Goal: Task Accomplishment & Management: Use online tool/utility

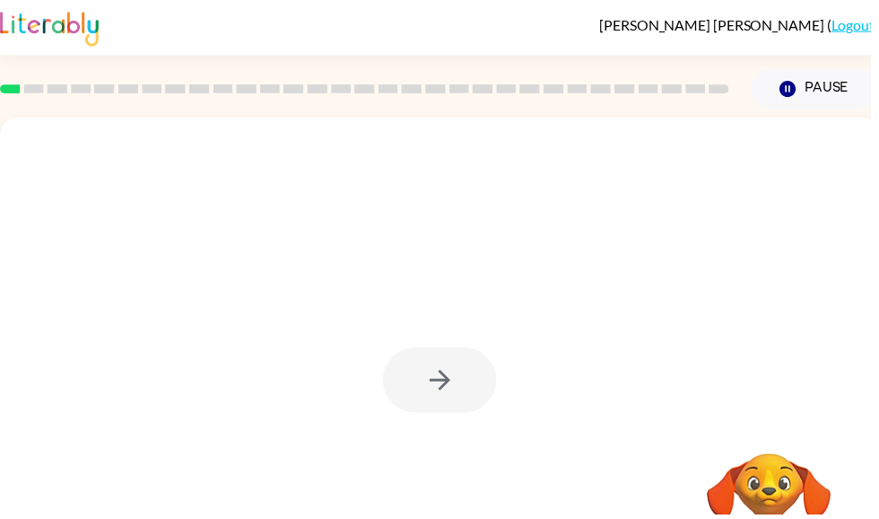
click at [457, 355] on div at bounding box center [444, 383] width 115 height 65
click at [456, 355] on div at bounding box center [444, 383] width 115 height 65
click at [435, 387] on div at bounding box center [444, 383] width 115 height 65
click at [415, 389] on button "button" at bounding box center [444, 383] width 115 height 65
click at [414, 389] on div at bounding box center [444, 374] width 888 height 512
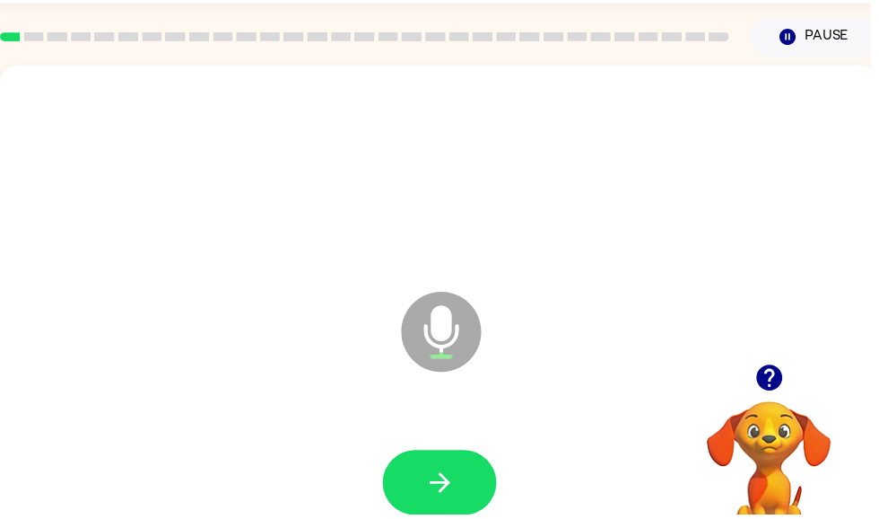
scroll to position [105, 0]
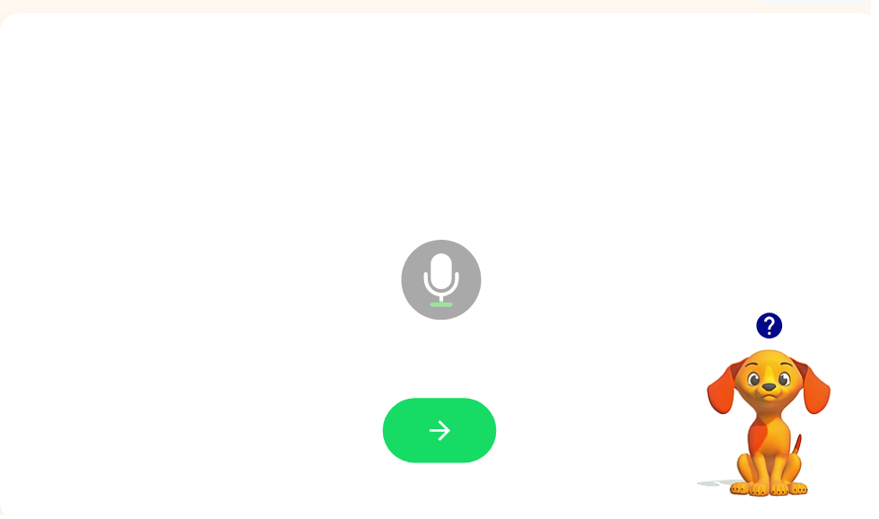
click at [450, 456] on button "button" at bounding box center [444, 434] width 115 height 65
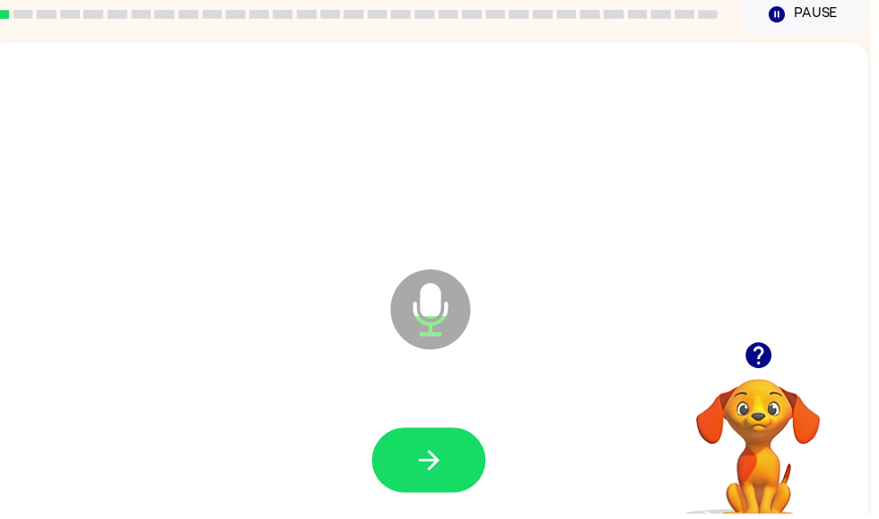
scroll to position [113, 0]
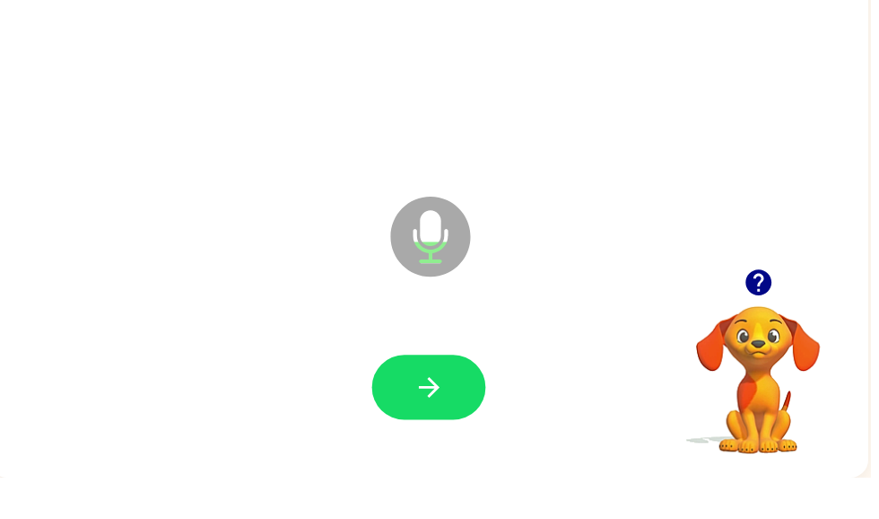
click at [772, 309] on icon "button" at bounding box center [766, 322] width 26 height 26
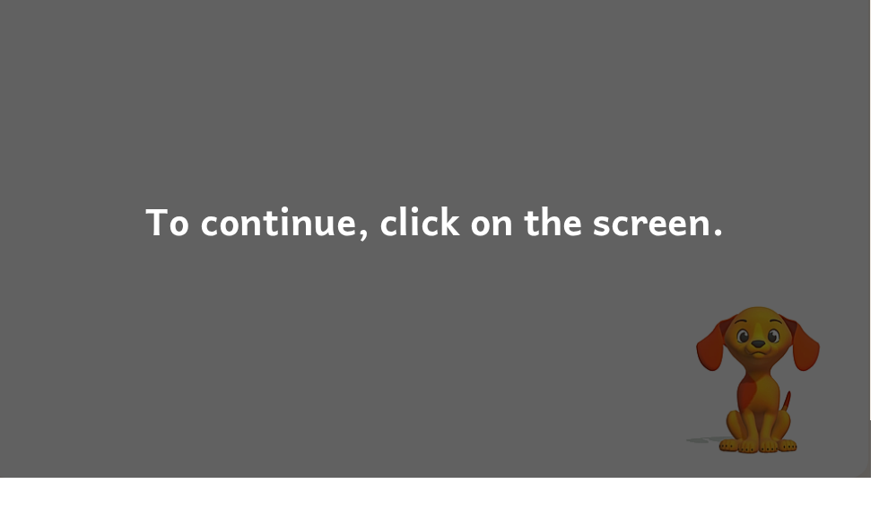
click at [738, 373] on div "To continue, click on the screen." at bounding box center [439, 259] width 879 height 519
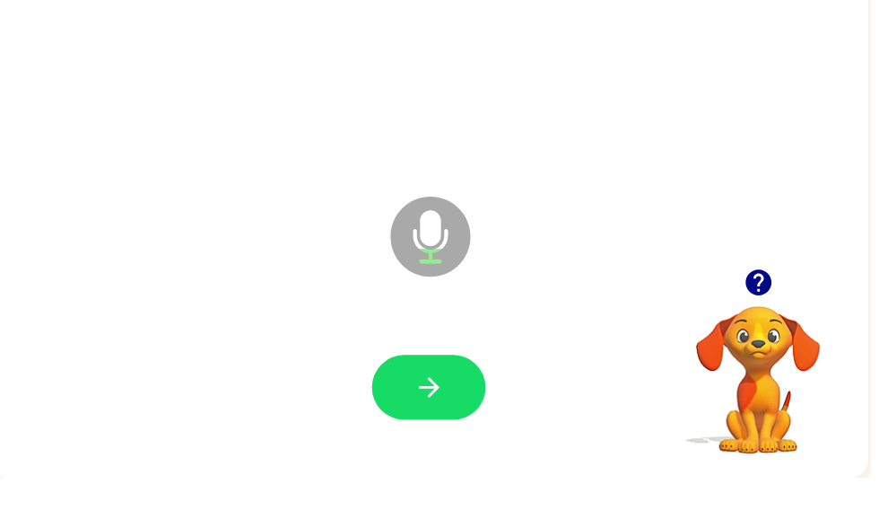
click at [444, 412] on icon "button" at bounding box center [433, 427] width 31 height 31
click at [483, 397] on button "button" at bounding box center [433, 427] width 115 height 65
click at [789, 249] on div "Microphone The Microphone is here when it is your turn to talk" at bounding box center [433, 262] width 888 height 512
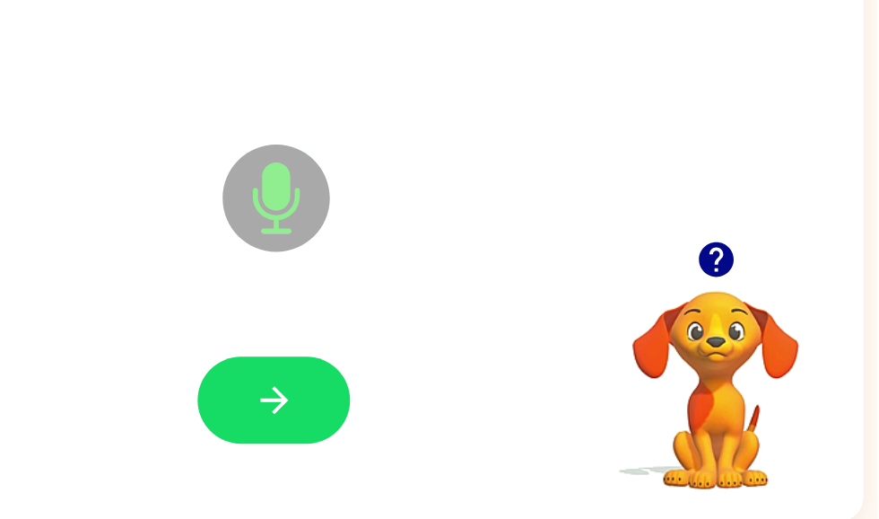
scroll to position [113, 10]
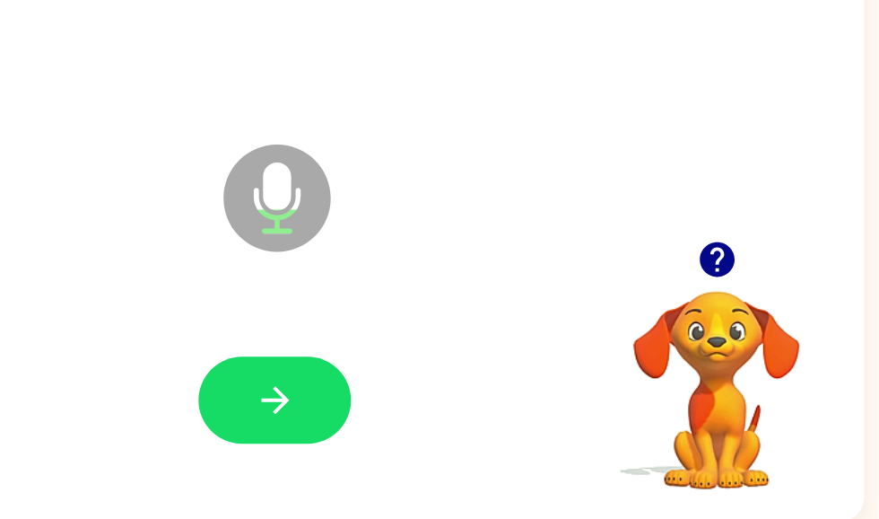
click at [742, 306] on icon "button" at bounding box center [757, 321] width 31 height 31
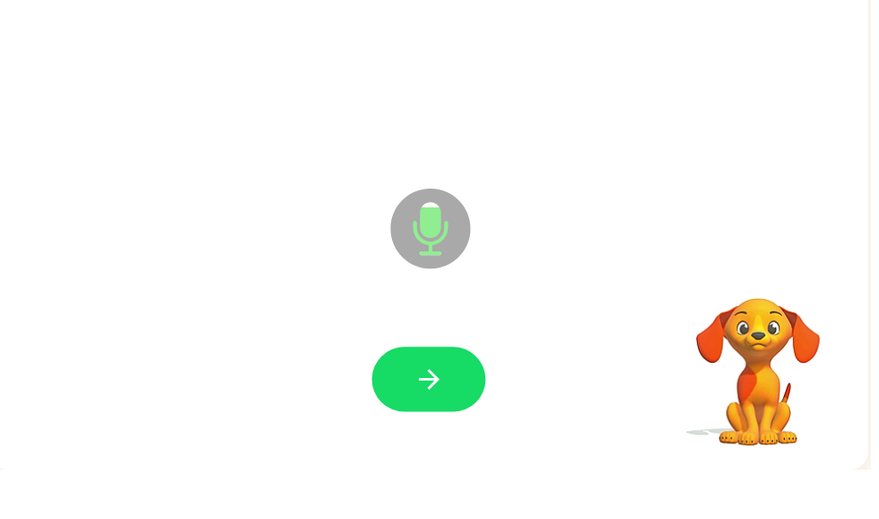
click at [725, 254] on div "Microphone The Microphone is here when it is your turn to talk" at bounding box center [433, 262] width 888 height 512
click at [438, 395] on button "button" at bounding box center [433, 427] width 115 height 65
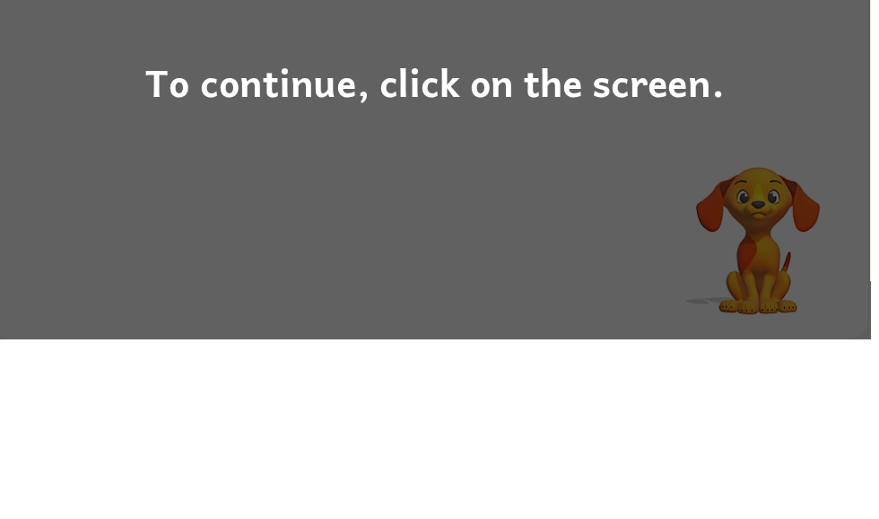
click at [776, 268] on div "To continue, click on the screen." at bounding box center [439, 259] width 879 height 519
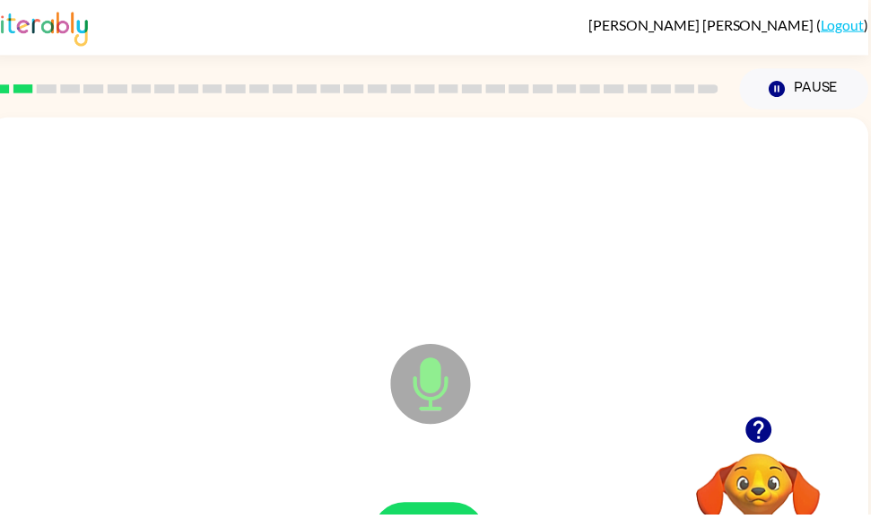
scroll to position [45, 0]
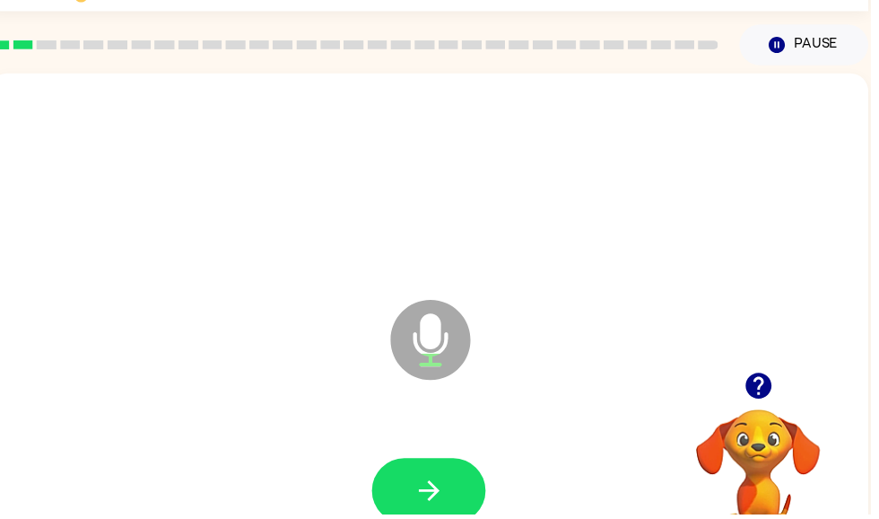
click at [464, 477] on button "button" at bounding box center [433, 494] width 115 height 65
click at [444, 482] on icon "button" at bounding box center [433, 494] width 31 height 31
click at [441, 483] on icon "button" at bounding box center [433, 494] width 31 height 31
click at [443, 491] on icon "button" at bounding box center [433, 494] width 31 height 31
click at [460, 502] on button "button" at bounding box center [433, 494] width 115 height 65
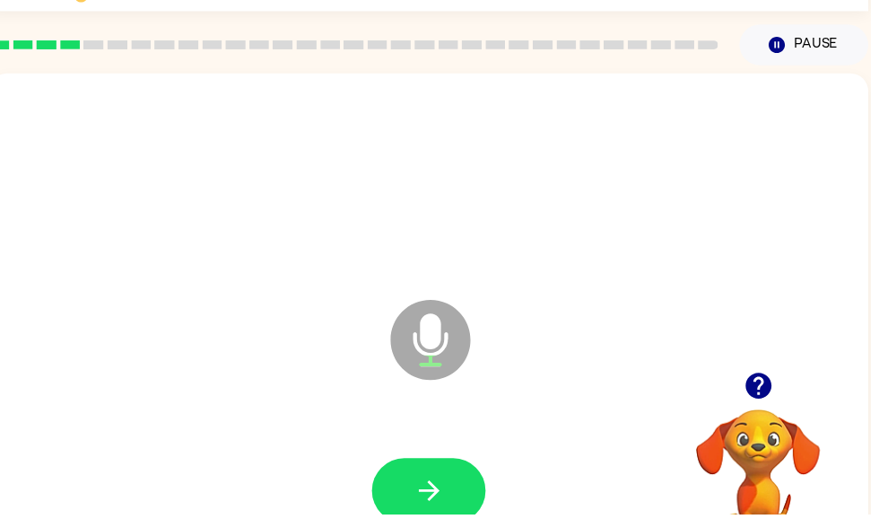
click at [407, 474] on button "button" at bounding box center [433, 494] width 115 height 65
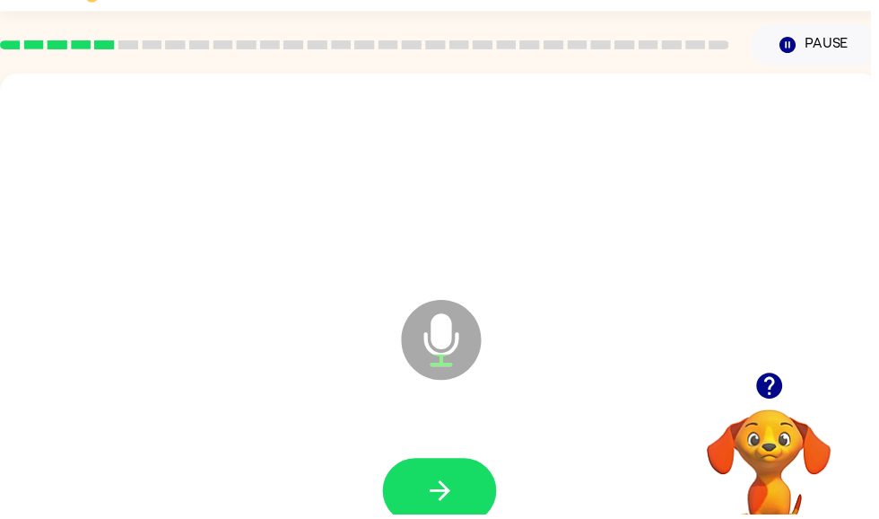
scroll to position [0, 0]
click at [449, 472] on button "button" at bounding box center [444, 494] width 115 height 65
click at [469, 494] on button "button" at bounding box center [444, 494] width 115 height 65
click at [461, 483] on button "button" at bounding box center [444, 494] width 115 height 65
click at [440, 475] on button "button" at bounding box center [444, 494] width 115 height 65
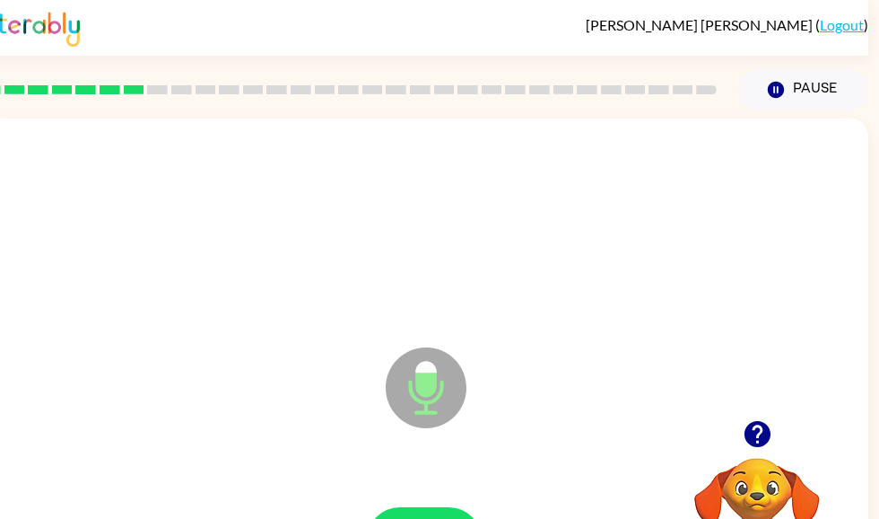
scroll to position [0, 11]
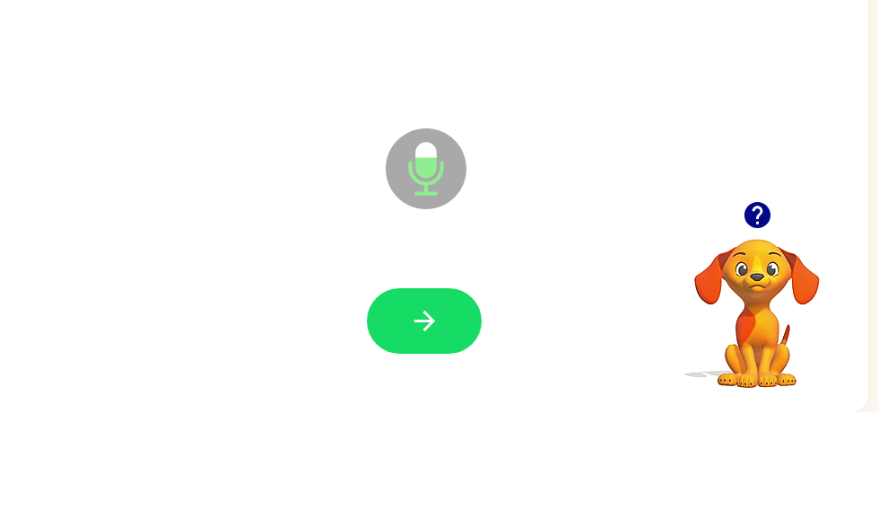
click at [442, 395] on button "button" at bounding box center [424, 427] width 115 height 65
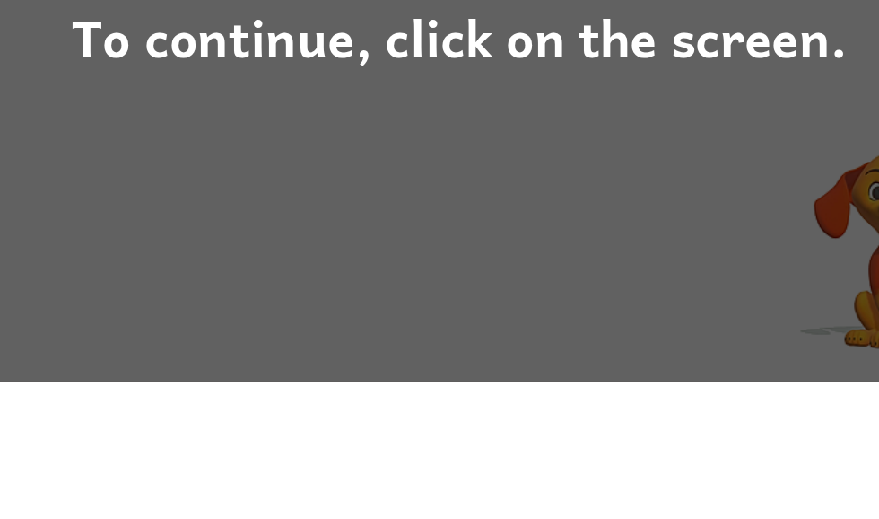
scroll to position [0, 0]
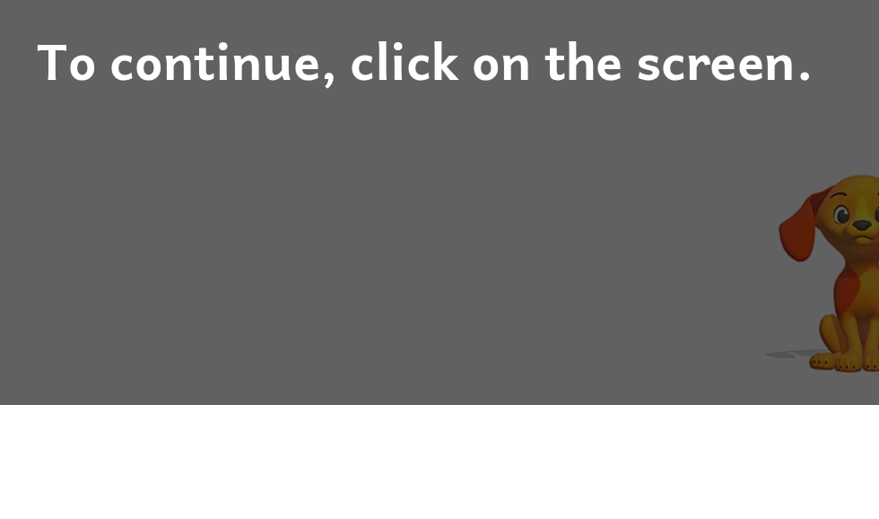
click at [363, 182] on div "To continue, click on the screen." at bounding box center [439, 259] width 879 height 519
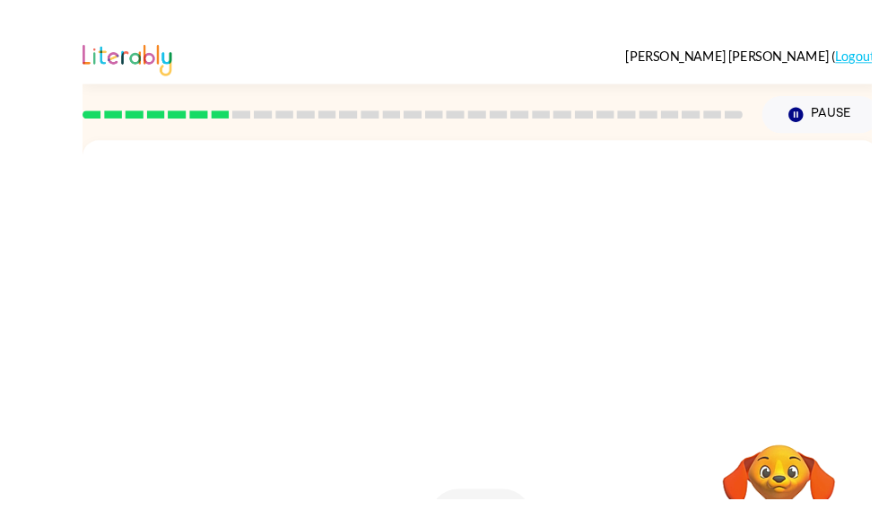
scroll to position [58, 0]
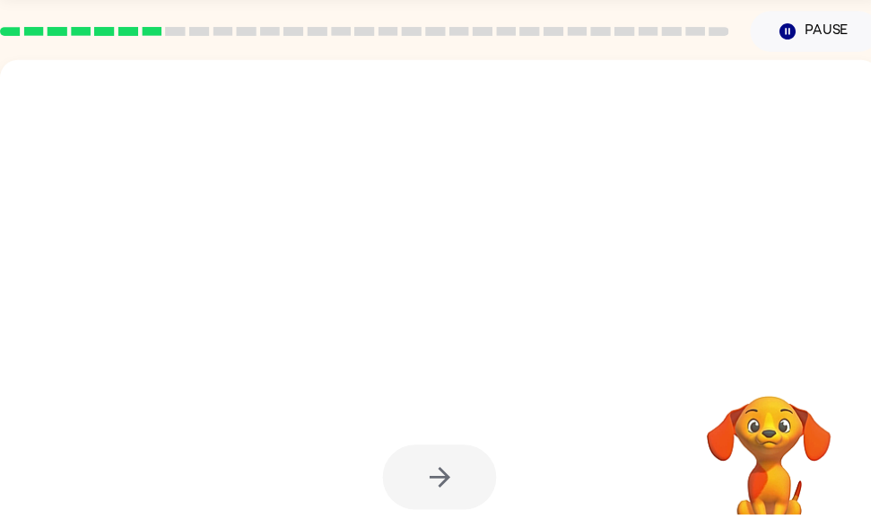
click at [458, 456] on div at bounding box center [444, 481] width 115 height 65
click at [451, 478] on div at bounding box center [444, 481] width 115 height 65
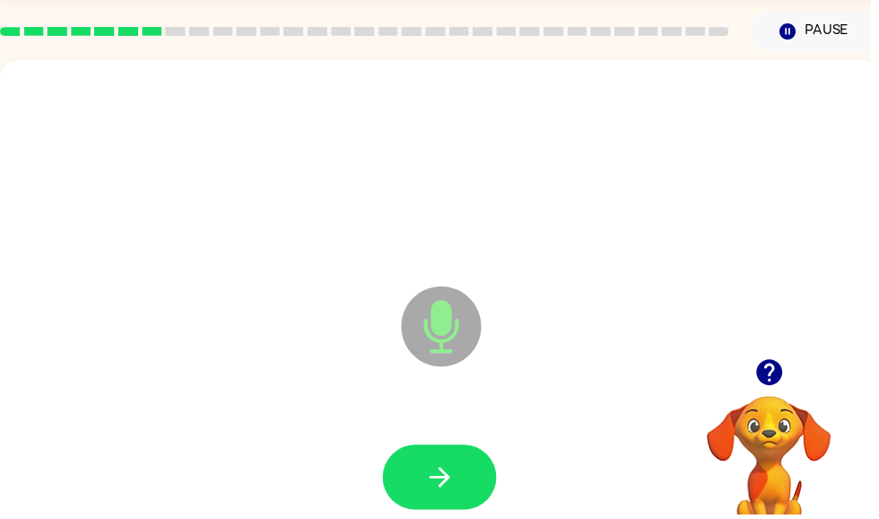
scroll to position [59, 0]
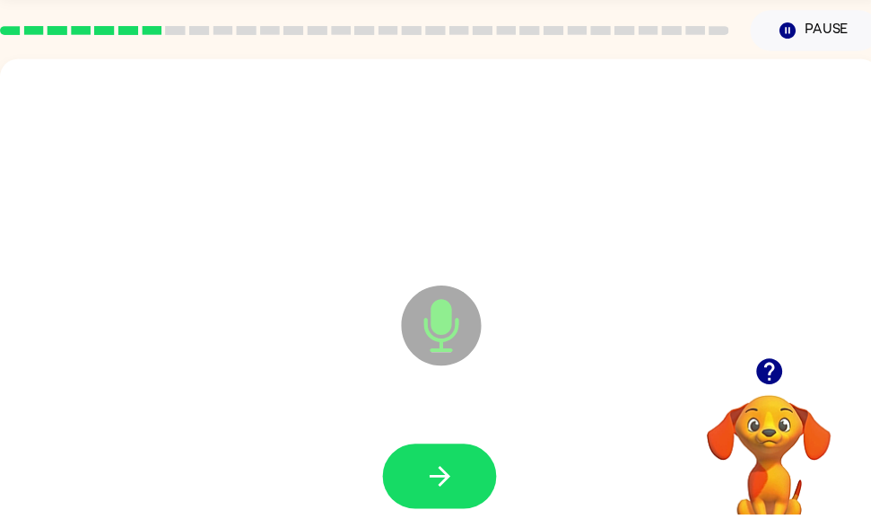
click at [456, 498] on button "button" at bounding box center [444, 480] width 115 height 65
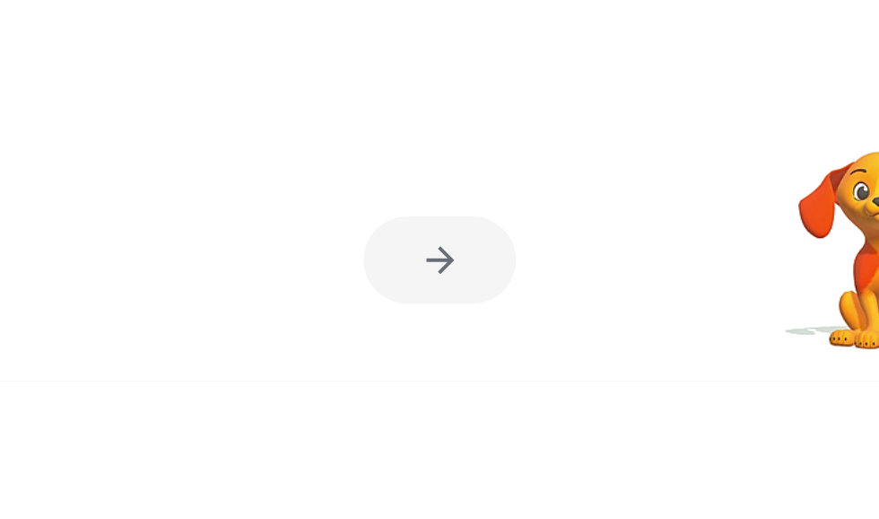
scroll to position [0, 4]
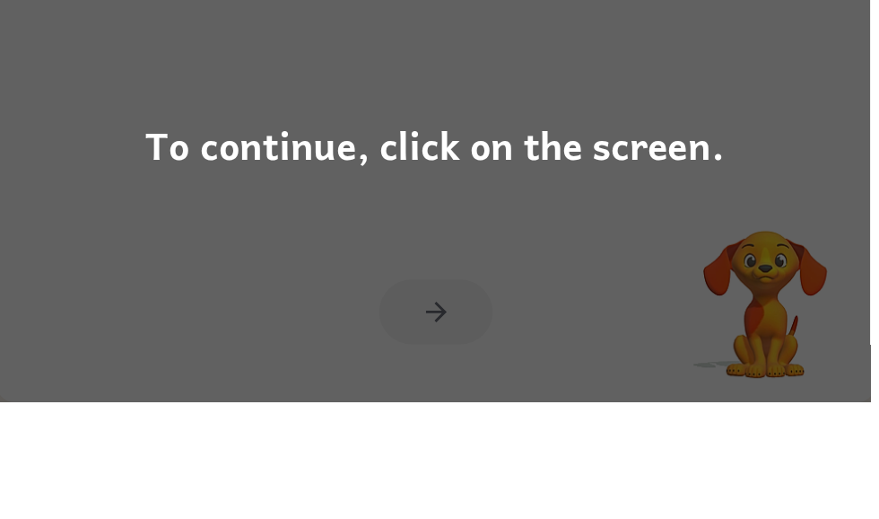
click at [687, 294] on div "To continue, click on the screen." at bounding box center [439, 259] width 879 height 519
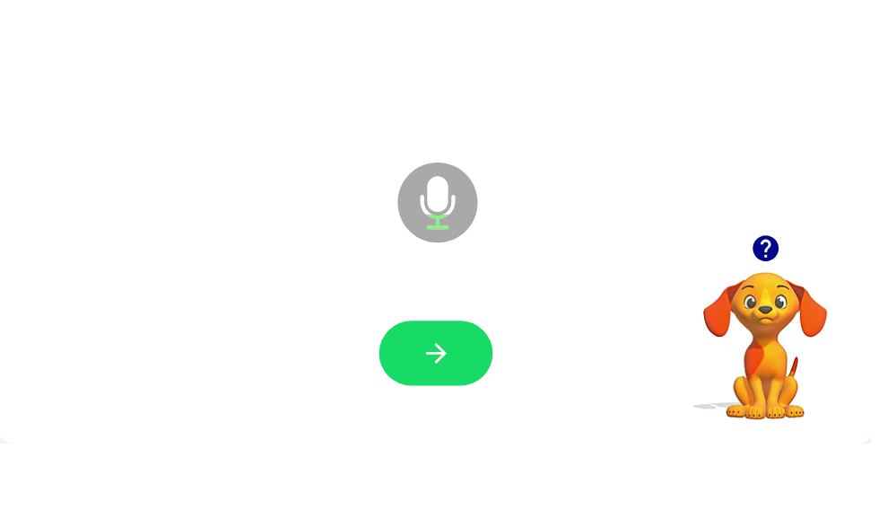
click at [474, 395] on button "button" at bounding box center [440, 427] width 115 height 65
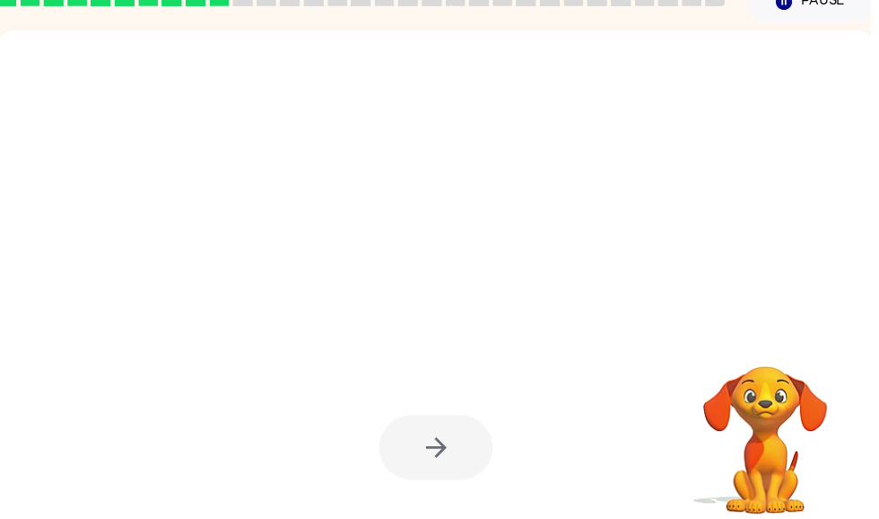
scroll to position [92, 0]
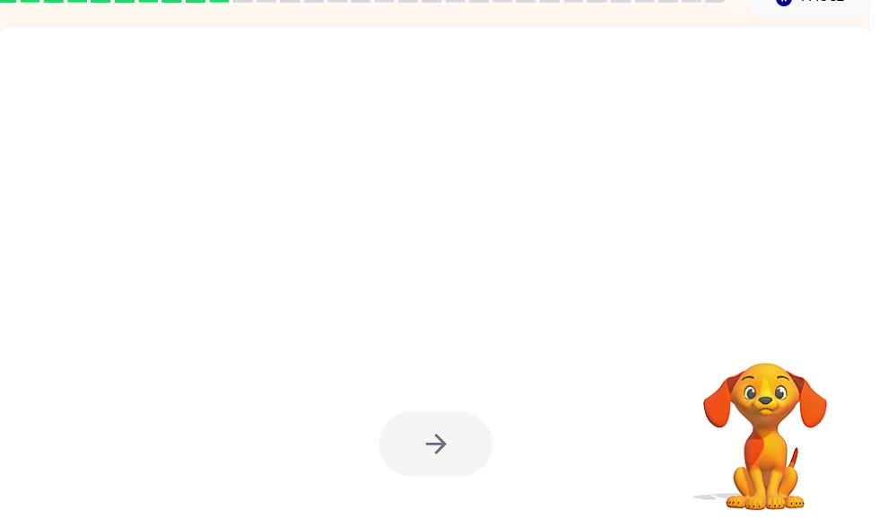
click at [472, 449] on div at bounding box center [440, 447] width 115 height 65
click at [462, 456] on div at bounding box center [440, 447] width 115 height 65
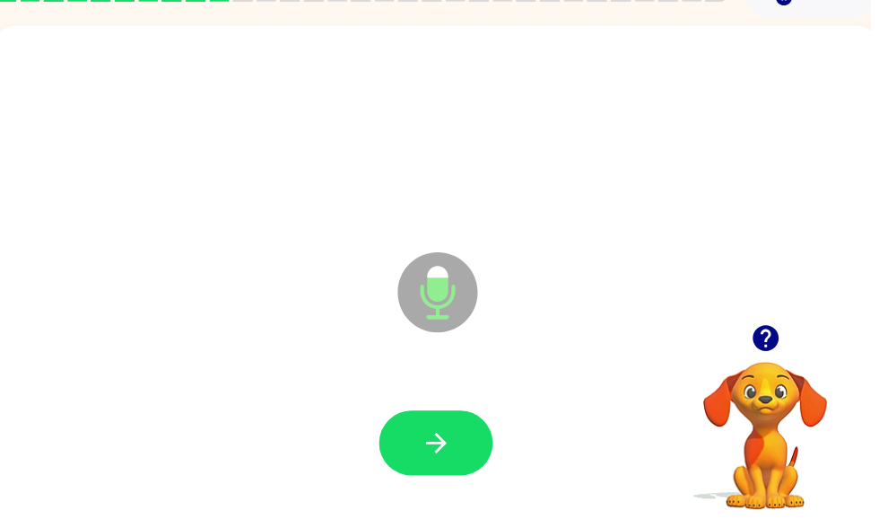
click at [464, 432] on button "button" at bounding box center [440, 446] width 115 height 65
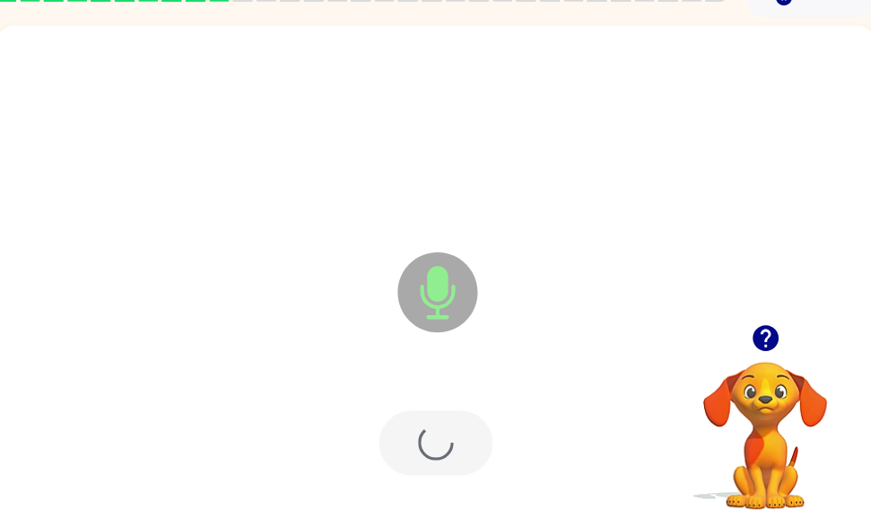
click at [450, 462] on div at bounding box center [440, 446] width 115 height 65
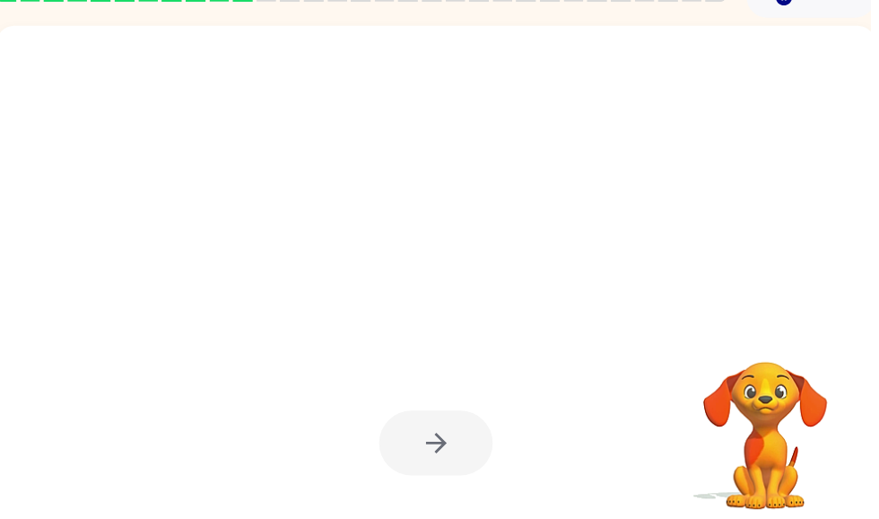
click at [437, 452] on div at bounding box center [440, 446] width 115 height 65
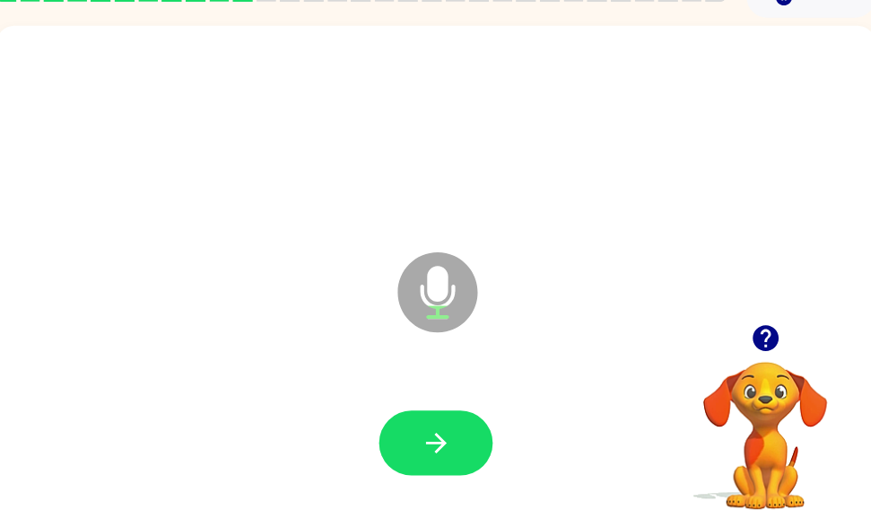
click at [437, 419] on button "button" at bounding box center [440, 446] width 115 height 65
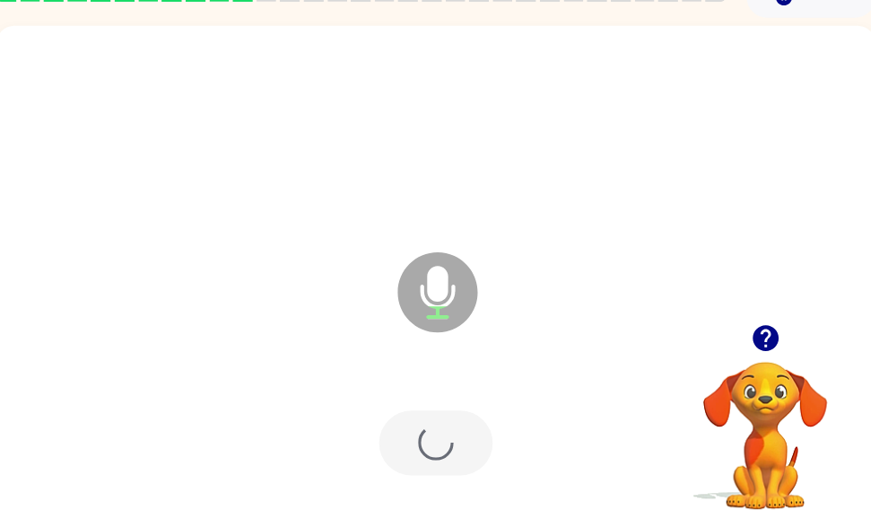
click at [435, 434] on div at bounding box center [440, 446] width 115 height 65
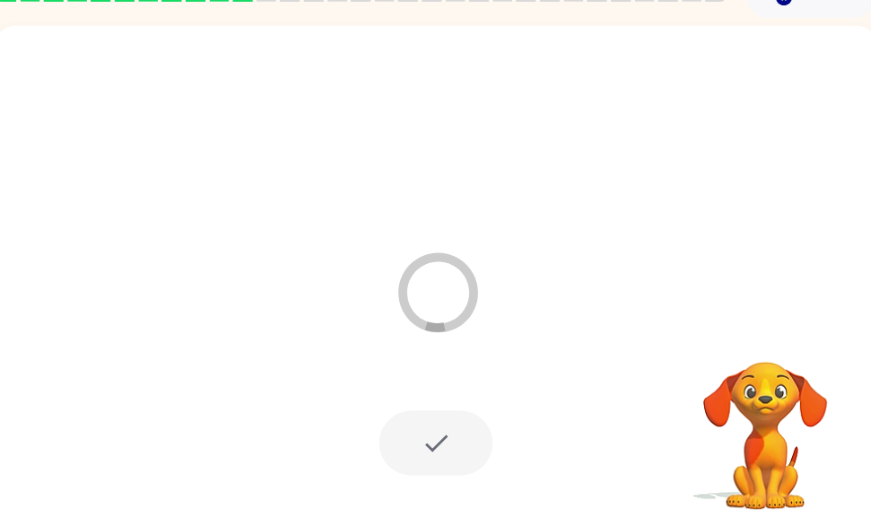
click at [439, 461] on div at bounding box center [440, 446] width 115 height 65
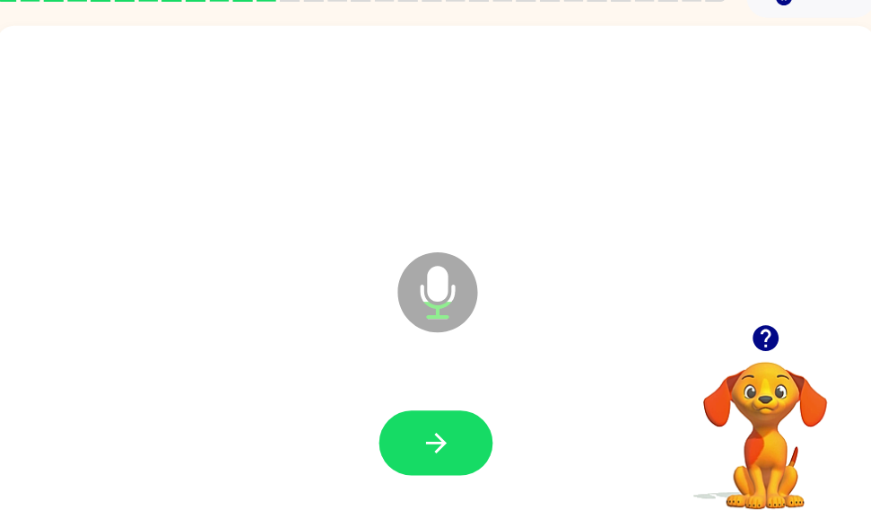
click at [448, 433] on icon "button" at bounding box center [440, 447] width 31 height 31
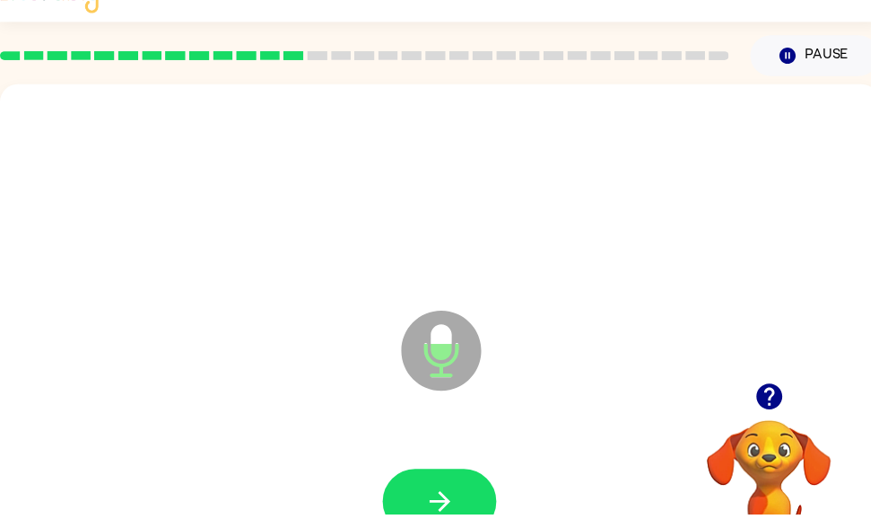
scroll to position [0, 0]
click at [458, 491] on icon "button" at bounding box center [444, 506] width 31 height 31
click at [465, 500] on div at bounding box center [444, 506] width 852 height 147
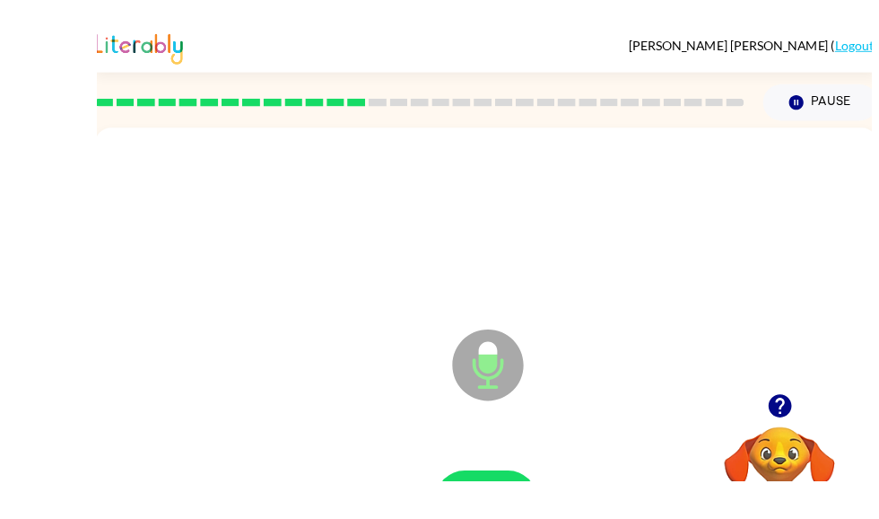
scroll to position [31, 0]
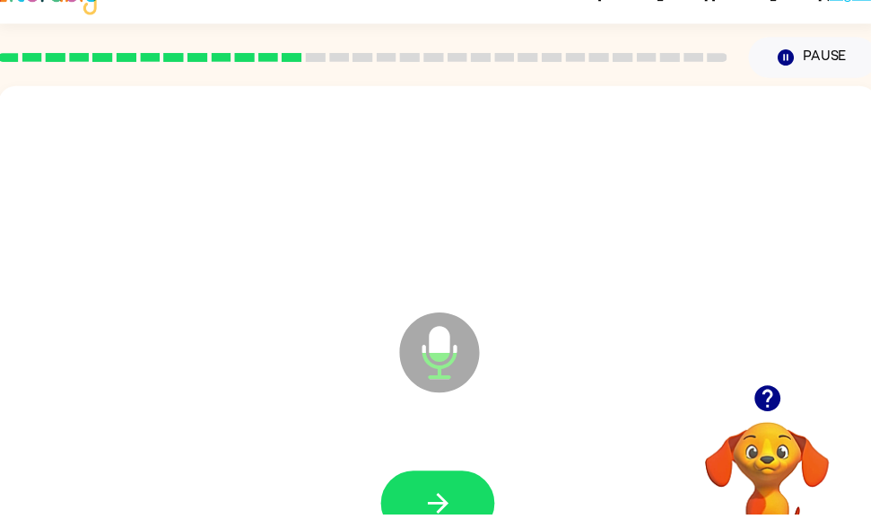
click at [476, 499] on button "button" at bounding box center [442, 507] width 115 height 65
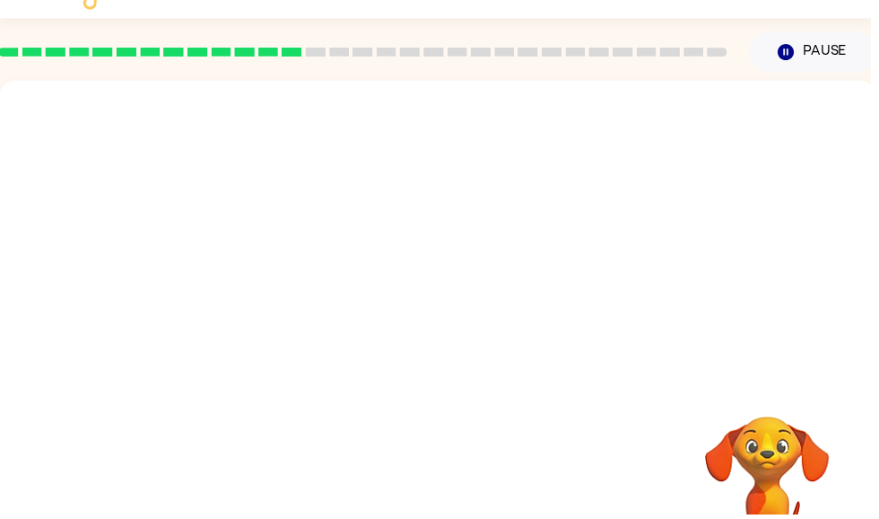
scroll to position [39, 0]
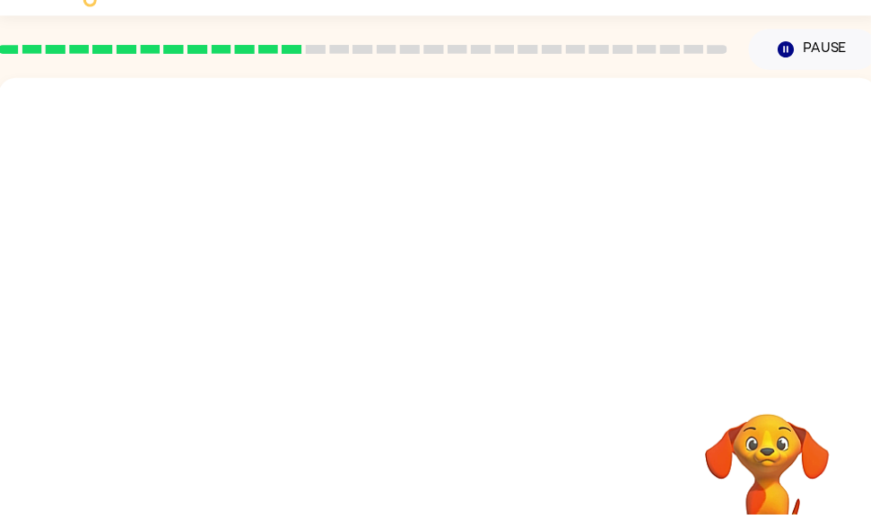
click at [446, 397] on div at bounding box center [442, 335] width 888 height 512
click at [828, 48] on button "Pause Pause" at bounding box center [821, 50] width 130 height 41
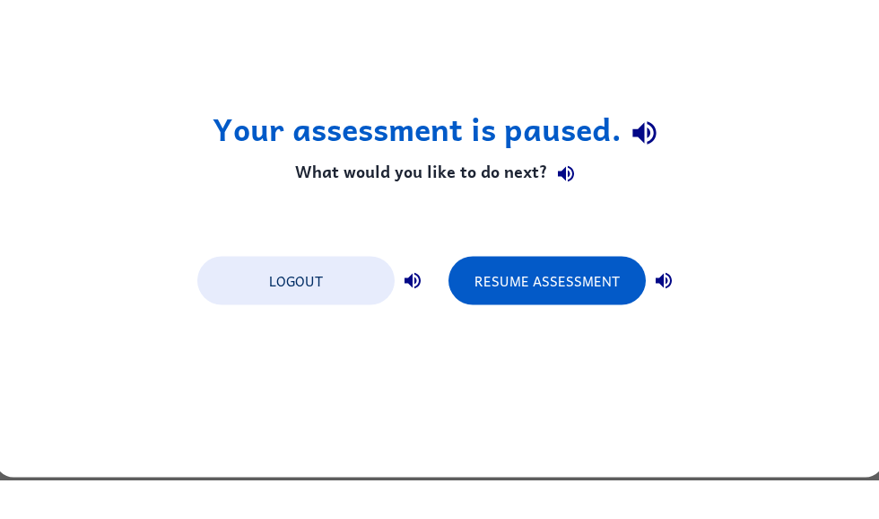
click at [255, 295] on button "Logout" at bounding box center [295, 319] width 197 height 48
click at [584, 295] on button "Resume Assessment" at bounding box center [547, 319] width 197 height 48
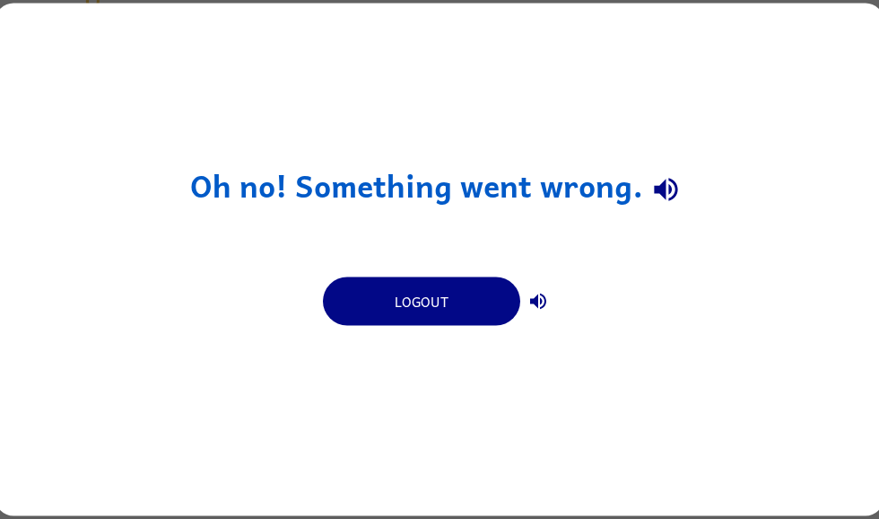
click at [489, 302] on button "Logout" at bounding box center [421, 301] width 197 height 48
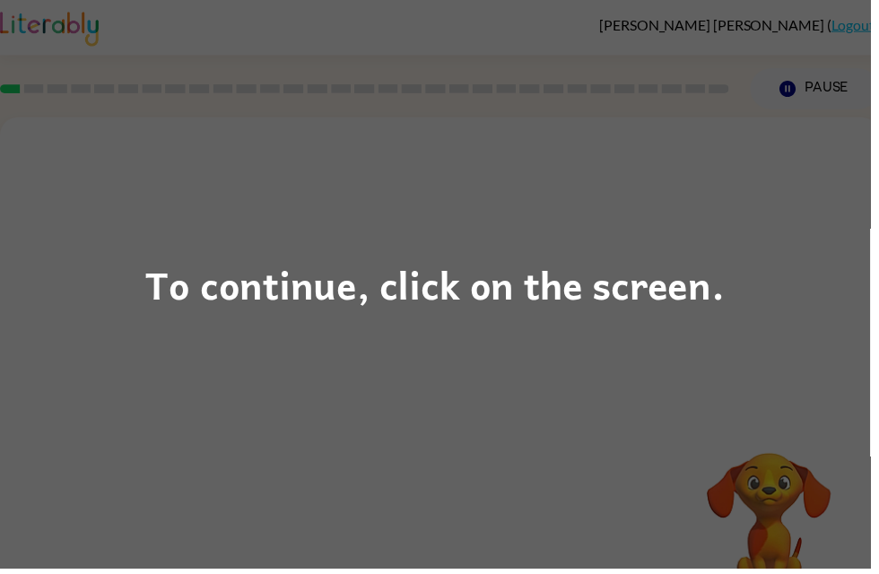
click at [84, 269] on div "To continue, click on the screen." at bounding box center [439, 287] width 879 height 574
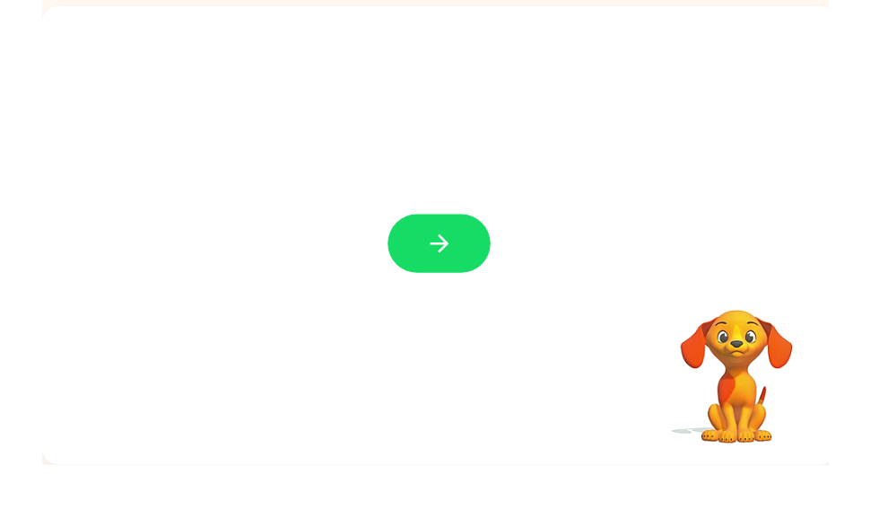
scroll to position [57, 0]
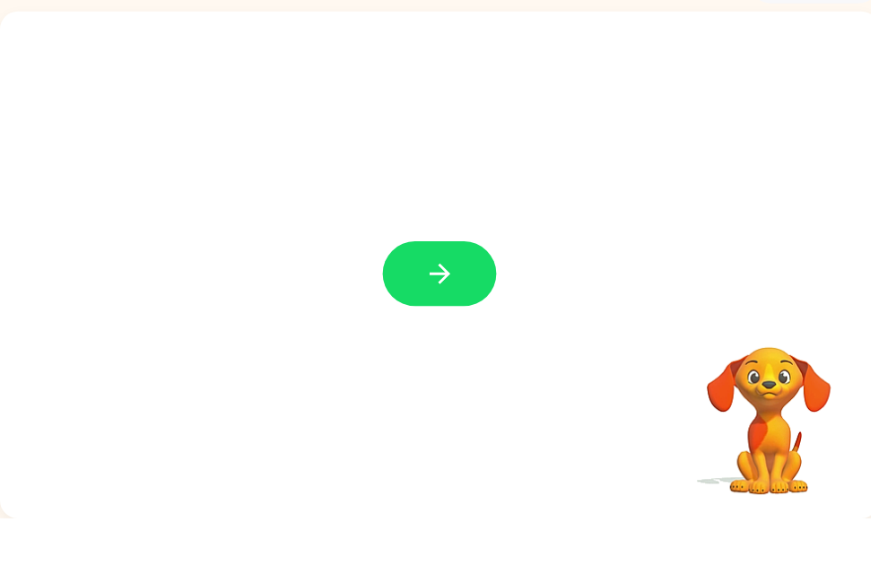
click at [489, 294] on button "button" at bounding box center [444, 326] width 115 height 65
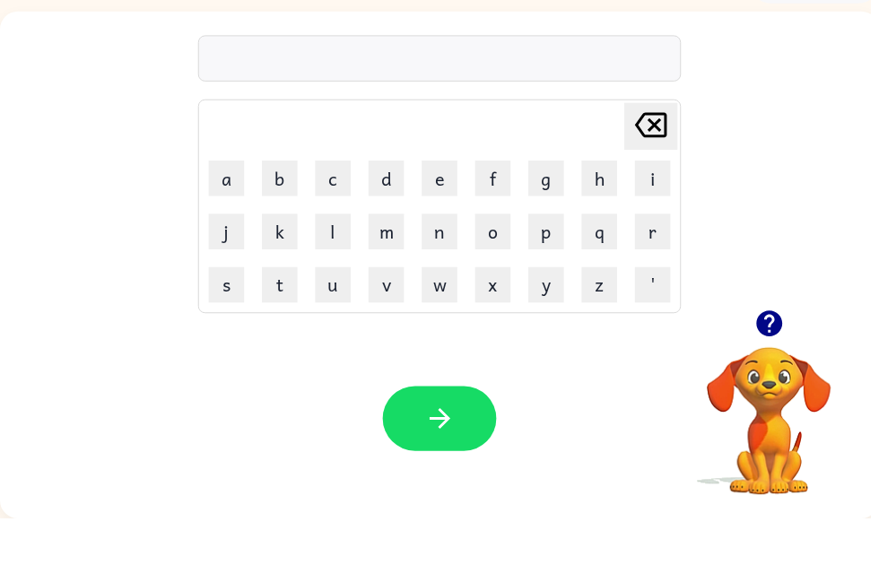
click at [522, 387] on div "Your browser must support playing .mp4 files to use Literably. Please try using…" at bounding box center [444, 473] width 888 height 202
click at [504, 320] on button "x" at bounding box center [498, 338] width 36 height 36
click at [767, 364] on icon "button" at bounding box center [776, 377] width 26 height 26
click at [422, 440] on button "button" at bounding box center [444, 472] width 115 height 65
click at [488, 440] on button "button" at bounding box center [444, 472] width 115 height 65
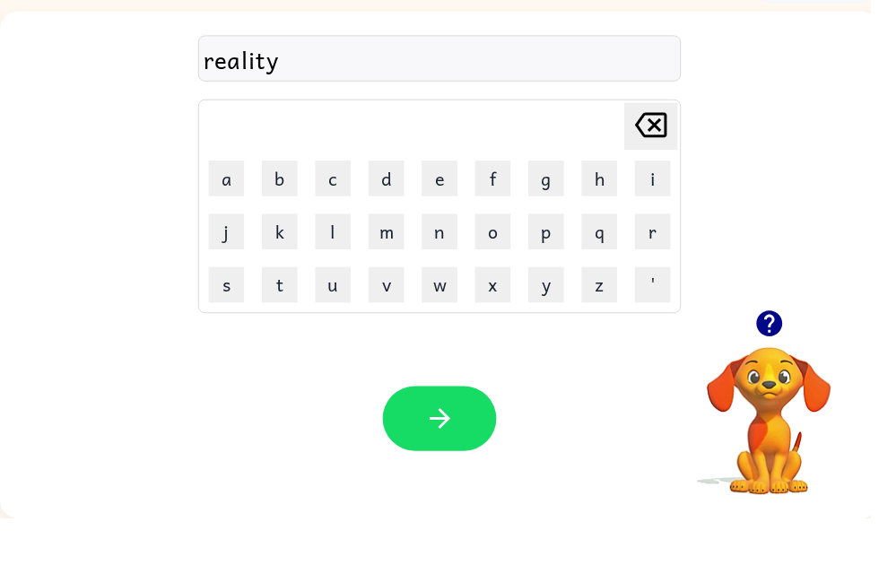
click at [486, 440] on button "button" at bounding box center [444, 472] width 115 height 65
click at [435, 458] on icon "button" at bounding box center [444, 473] width 31 height 31
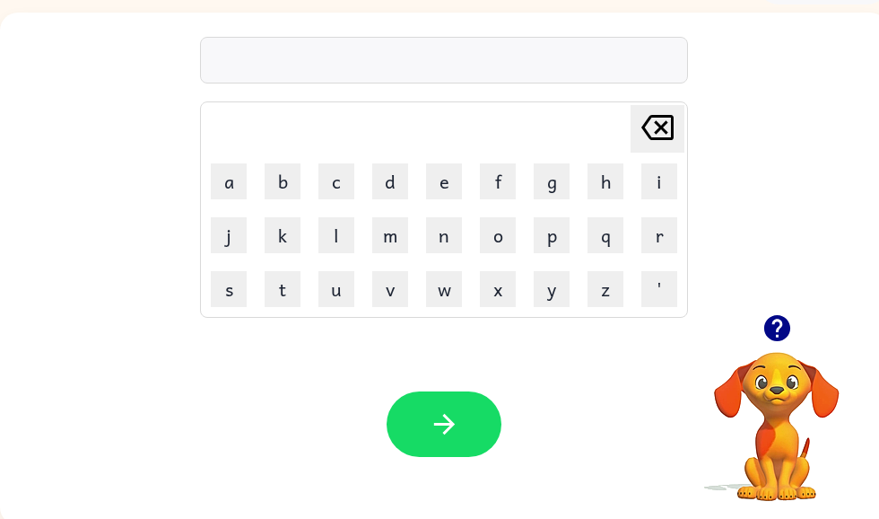
scroll to position [106, 0]
click at [435, 397] on button "button" at bounding box center [444, 423] width 115 height 65
click at [458, 427] on icon "button" at bounding box center [444, 423] width 31 height 31
click at [506, 70] on div at bounding box center [444, 60] width 488 height 47
click at [506, 69] on div at bounding box center [444, 60] width 488 height 47
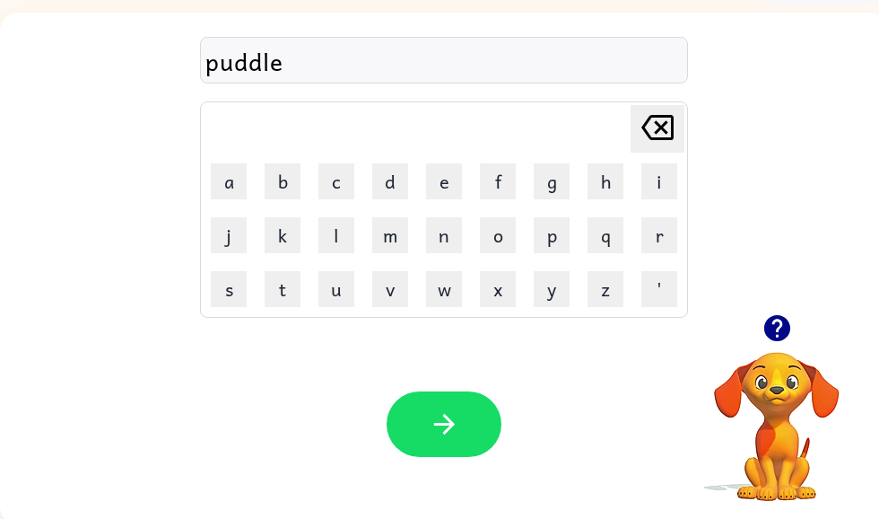
click at [430, 383] on div "Your browser must support playing .mp4 files to use Literably. Please try using…" at bounding box center [444, 424] width 888 height 202
click at [440, 415] on icon "button" at bounding box center [444, 423] width 31 height 31
click at [404, 419] on button "button" at bounding box center [444, 423] width 115 height 65
click at [776, 304] on div "[PERSON_NAME] last character input a b c d e f g h i j k l m n o p q r s t u v …" at bounding box center [444, 163] width 888 height 301
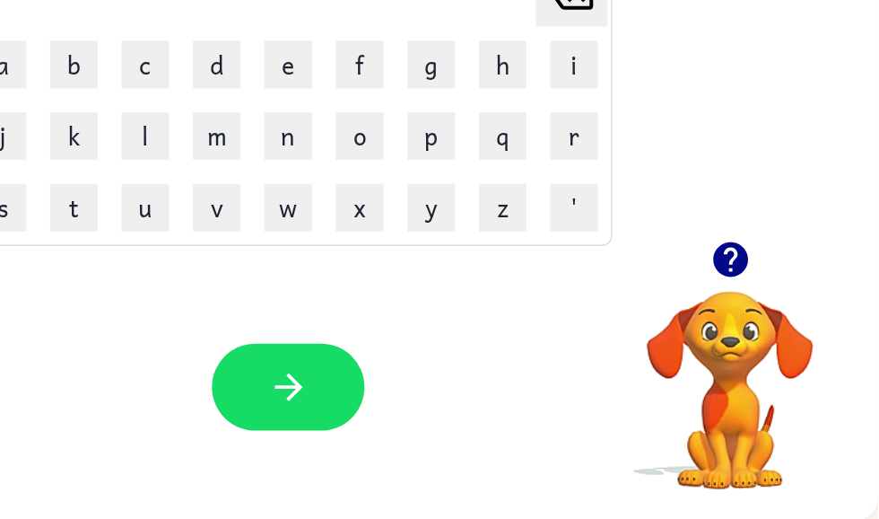
scroll to position [111, 10]
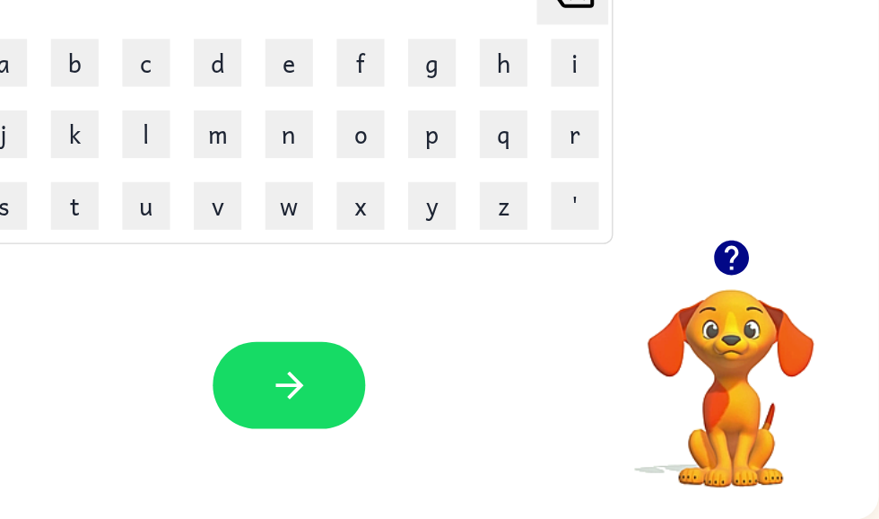
click at [754, 310] on icon "button" at bounding box center [767, 323] width 26 height 26
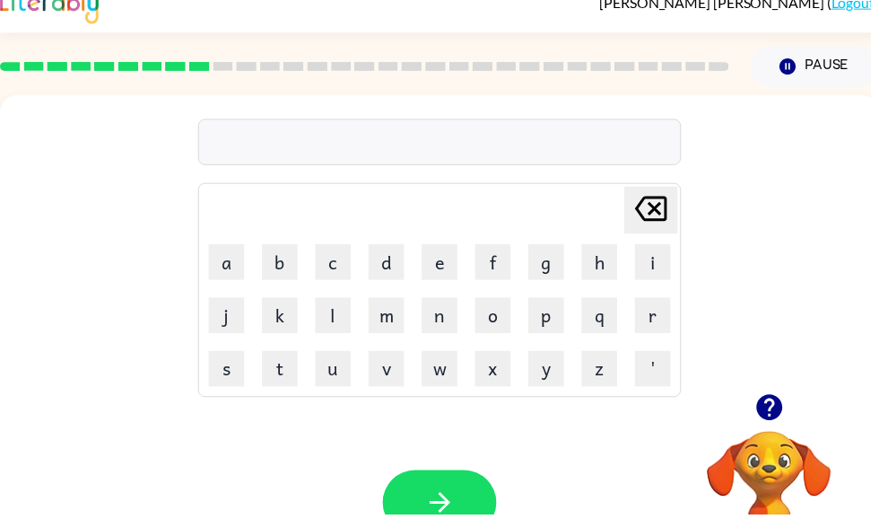
scroll to position [22, 0]
click at [432, 513] on icon "button" at bounding box center [444, 507] width 31 height 31
click at [757, 400] on button "button" at bounding box center [777, 411] width 46 height 46
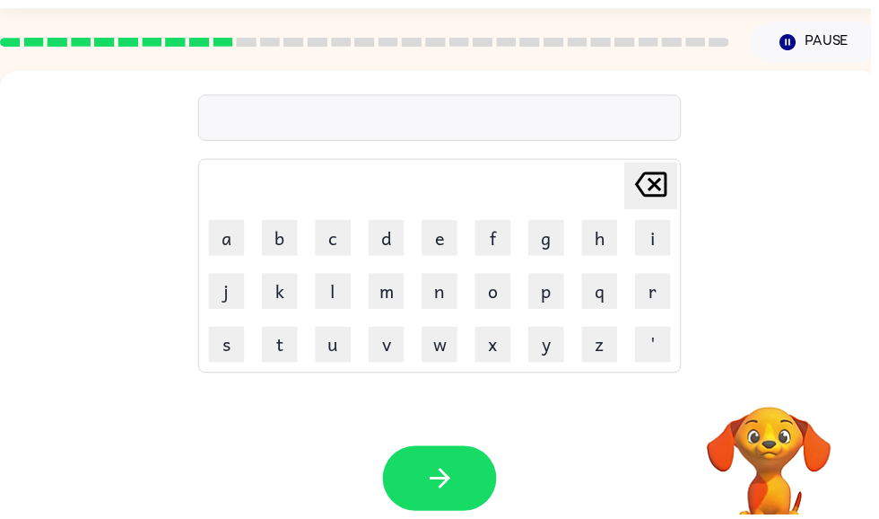
scroll to position [47, 0]
click at [435, 474] on icon "button" at bounding box center [444, 482] width 31 height 31
click at [475, 505] on button "button" at bounding box center [444, 482] width 115 height 65
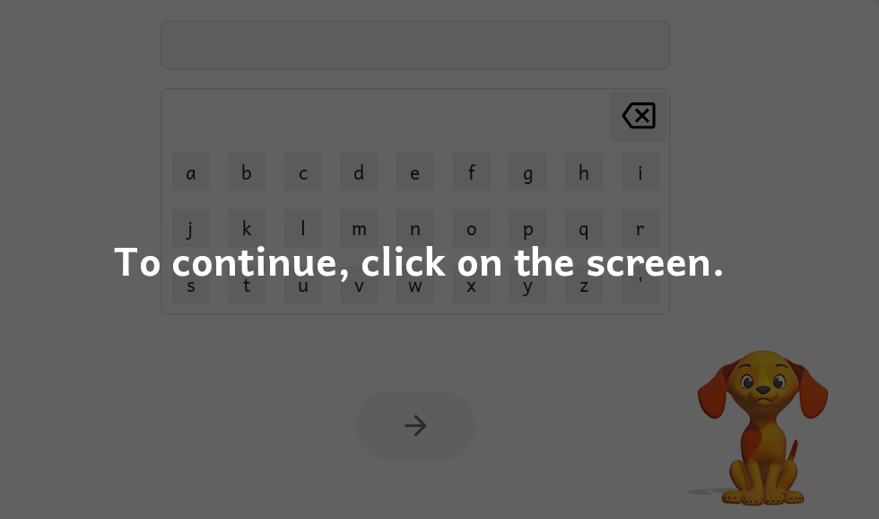
scroll to position [54, 9]
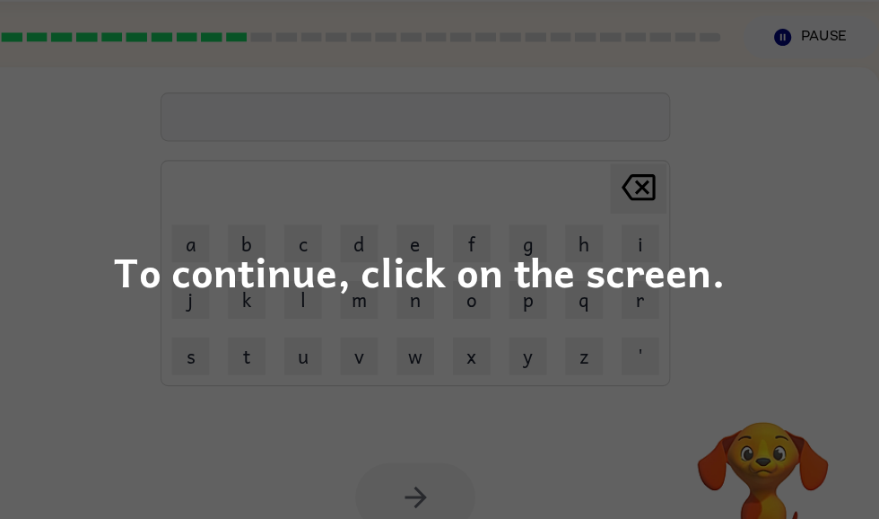
click at [207, 252] on div "To continue, click on the screen." at bounding box center [439, 259] width 585 height 61
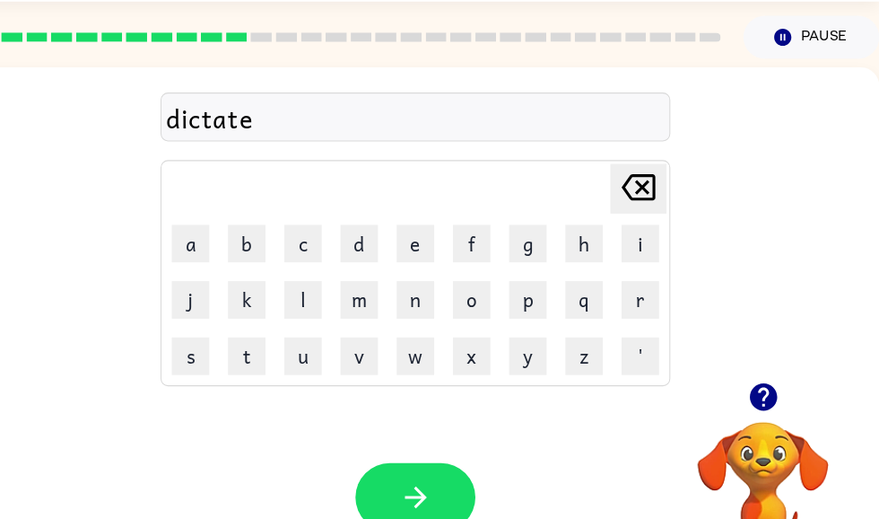
click at [414, 448] on button "button" at bounding box center [435, 475] width 115 height 65
click at [444, 493] on button "button" at bounding box center [435, 475] width 115 height 65
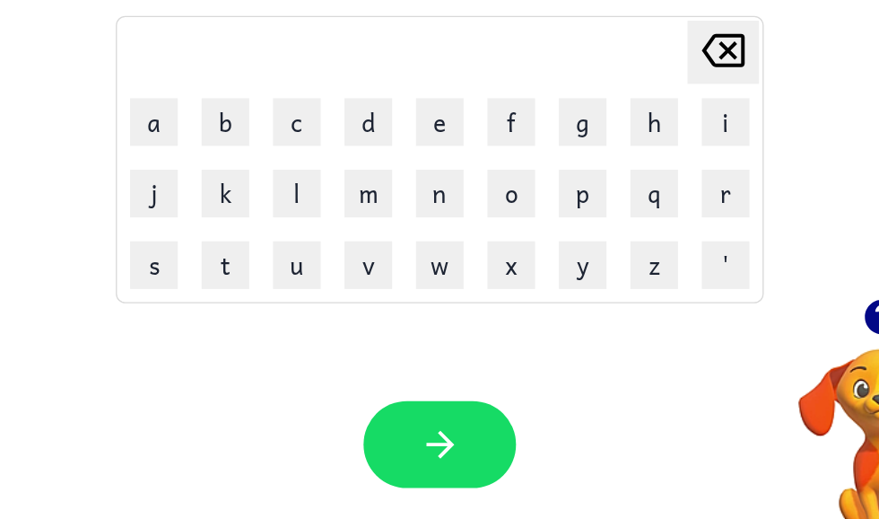
click at [754, 309] on icon "button" at bounding box center [767, 322] width 26 height 26
click at [678, 318] on video "Your browser must support playing .mp4 files to use Literably. Please try using…" at bounding box center [767, 407] width 179 height 179
click at [754, 309] on icon "button" at bounding box center [767, 322] width 26 height 26
click at [677, 318] on video "Your browser must support playing .mp4 files to use Literably. Please try using…" at bounding box center [766, 407] width 179 height 179
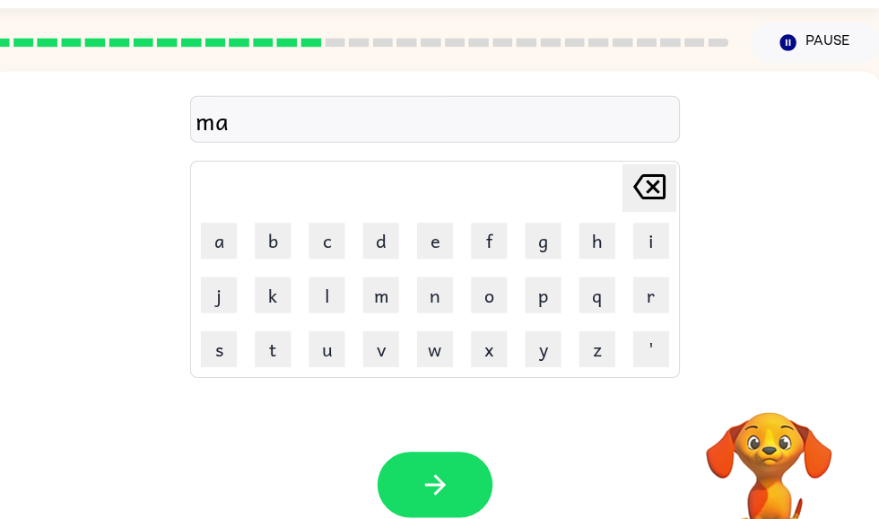
scroll to position [48, 0]
click at [441, 500] on button "button" at bounding box center [433, 481] width 115 height 65
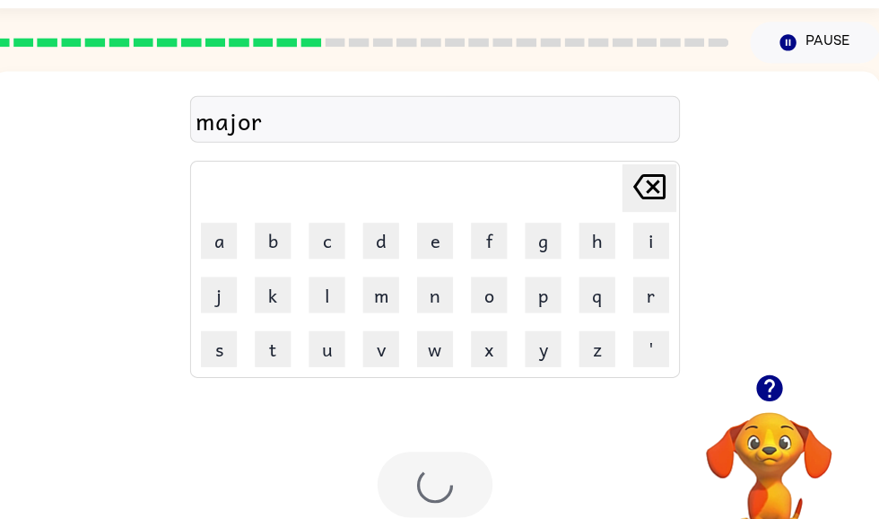
click at [519, 470] on div "Your browser must support playing .mp4 files to use Literably. Please try using…" at bounding box center [433, 482] width 888 height 202
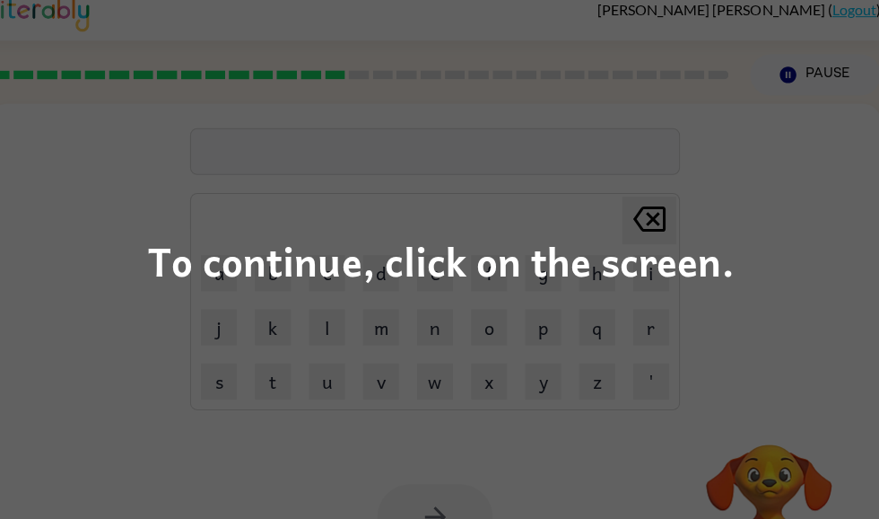
scroll to position [13, 0]
click at [773, 414] on div "To continue, click on the screen." at bounding box center [439, 259] width 879 height 519
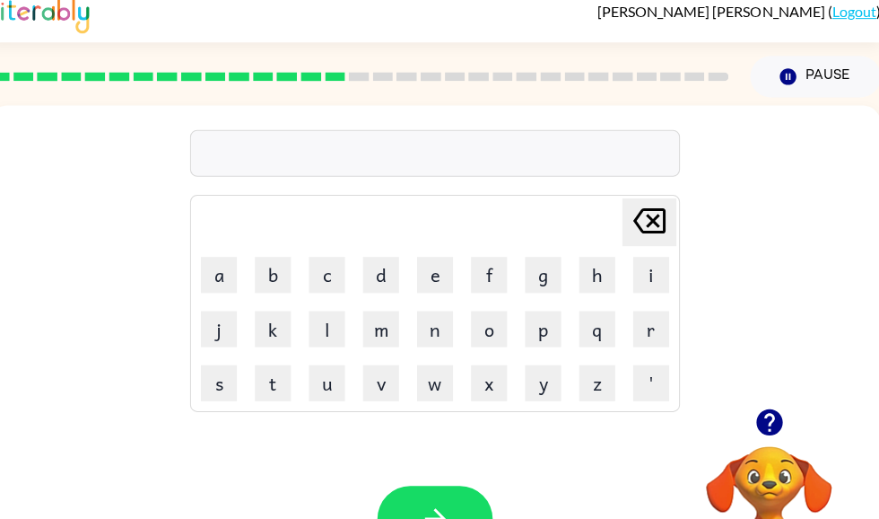
click at [770, 428] on icon "button" at bounding box center [766, 420] width 26 height 26
click at [781, 416] on div "Your browser must support playing .mp4 files to use Literably. Please try using…" at bounding box center [433, 516] width 888 height 202
click at [472, 479] on div "Your browser must support playing .mp4 files to use Literably. Please try using…" at bounding box center [433, 516] width 888 height 202
click at [471, 478] on div "Your browser must support playing .mp4 files to use Literably. Please try using…" at bounding box center [433, 516] width 888 height 202
click at [476, 490] on button "button" at bounding box center [433, 516] width 115 height 65
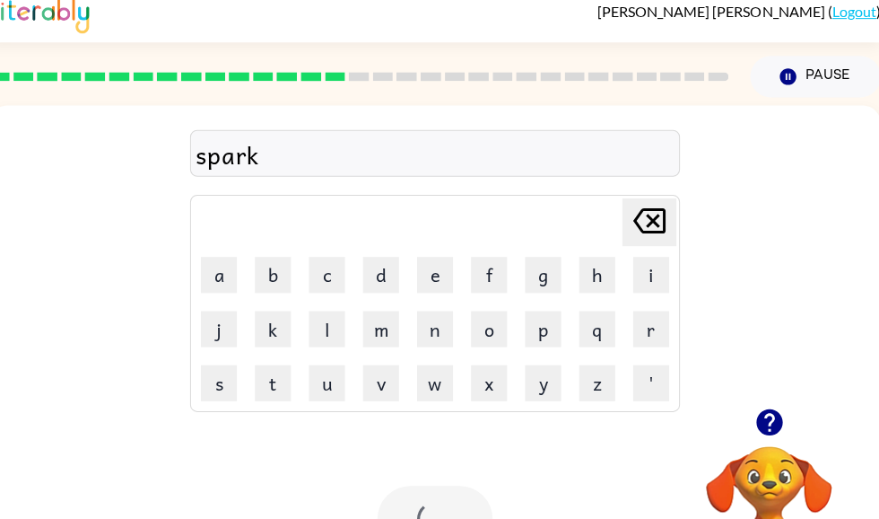
click at [472, 480] on div "Your browser must support playing .mp4 files to use Literably. Please try using…" at bounding box center [433, 516] width 888 height 202
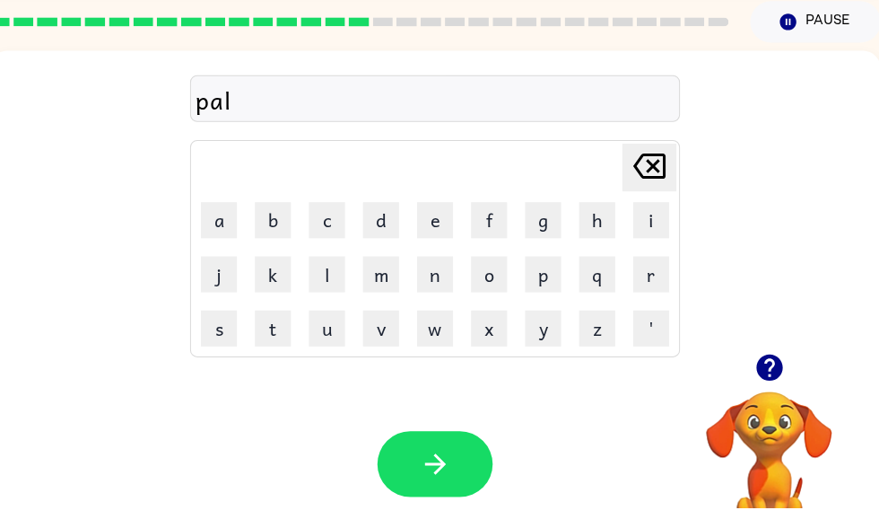
scroll to position [0, 0]
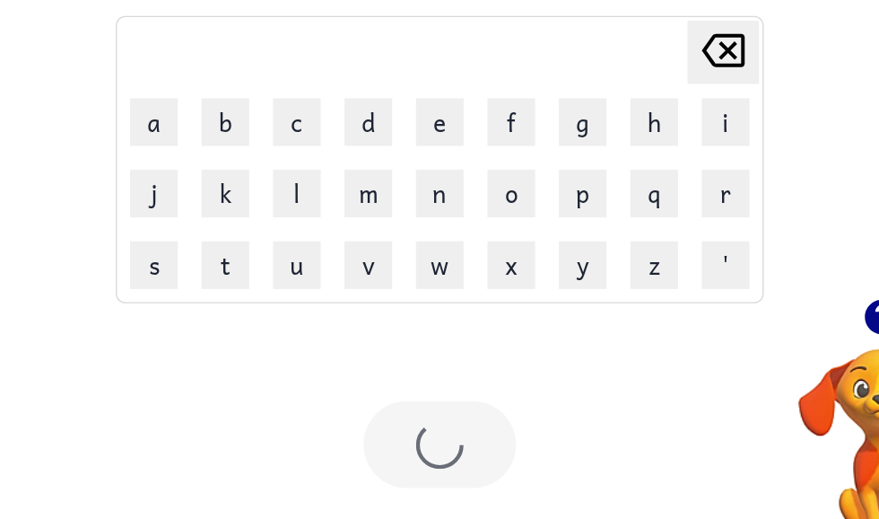
click at [305, 384] on div "Your browser must support playing .mp4 files to use Literably. Please try using…" at bounding box center [433, 418] width 888 height 202
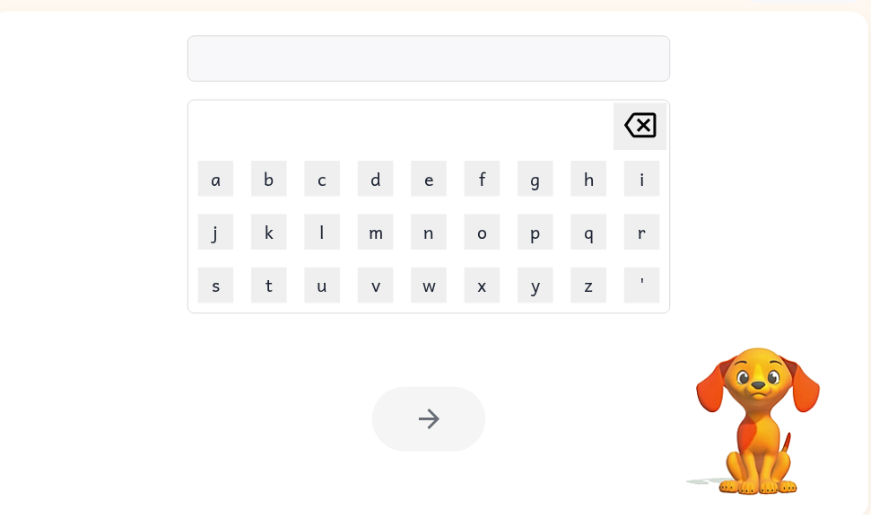
scroll to position [108, 0]
click at [425, 442] on div at bounding box center [433, 421] width 115 height 65
click at [461, 414] on div at bounding box center [433, 421] width 115 height 65
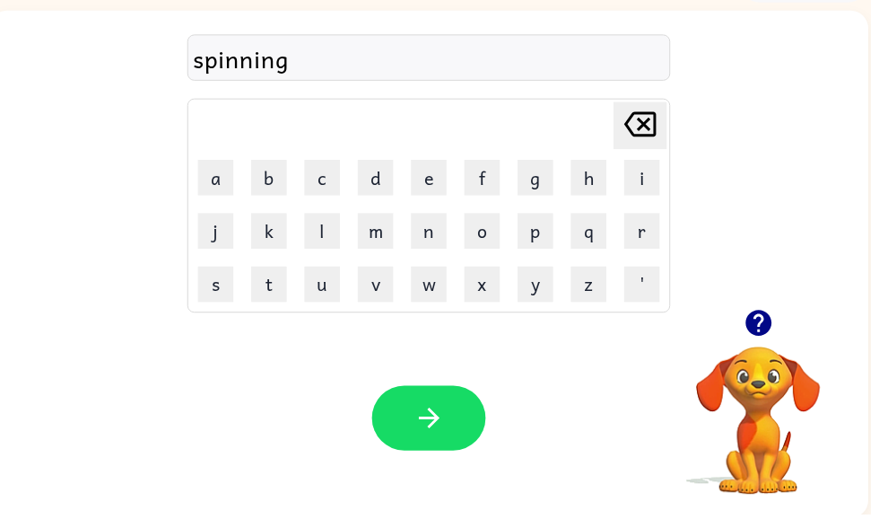
click at [456, 407] on button "button" at bounding box center [433, 421] width 115 height 65
click at [462, 441] on button "button" at bounding box center [433, 421] width 115 height 65
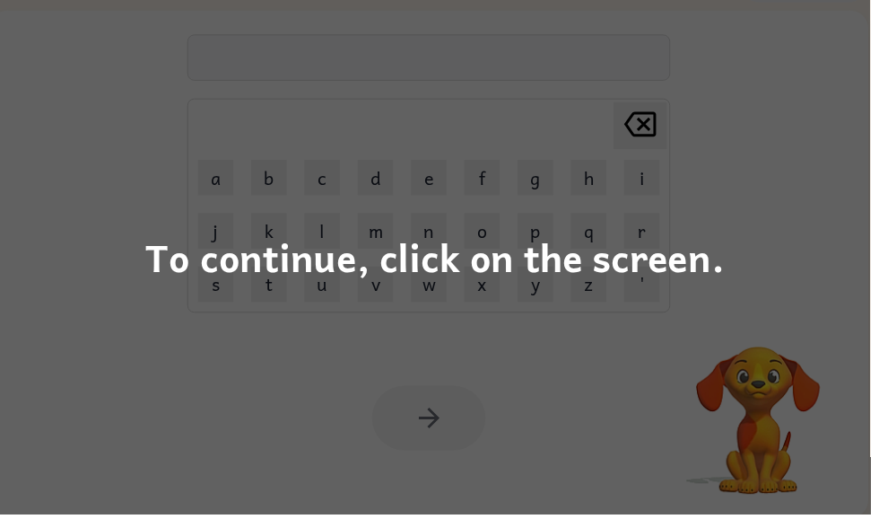
click at [755, 277] on div "To continue, click on the screen." at bounding box center [439, 259] width 879 height 519
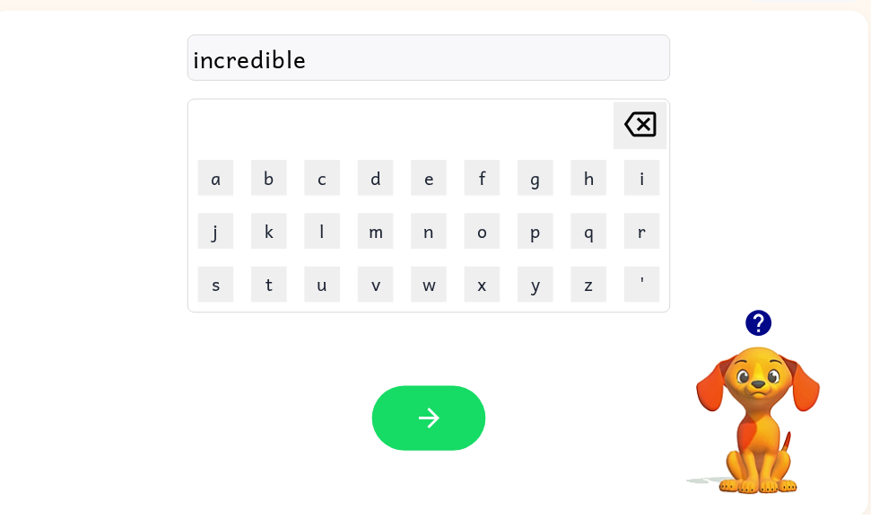
click at [444, 427] on icon "button" at bounding box center [433, 421] width 31 height 31
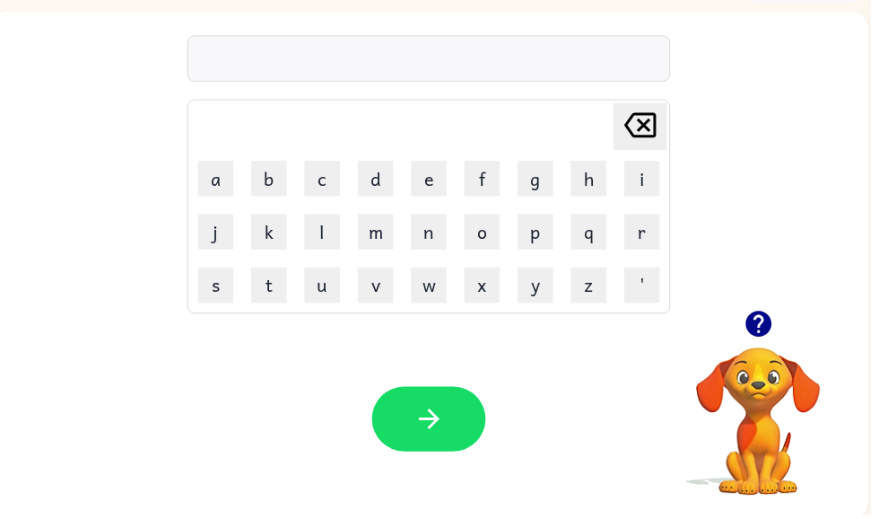
click at [500, 39] on div at bounding box center [433, 59] width 488 height 47
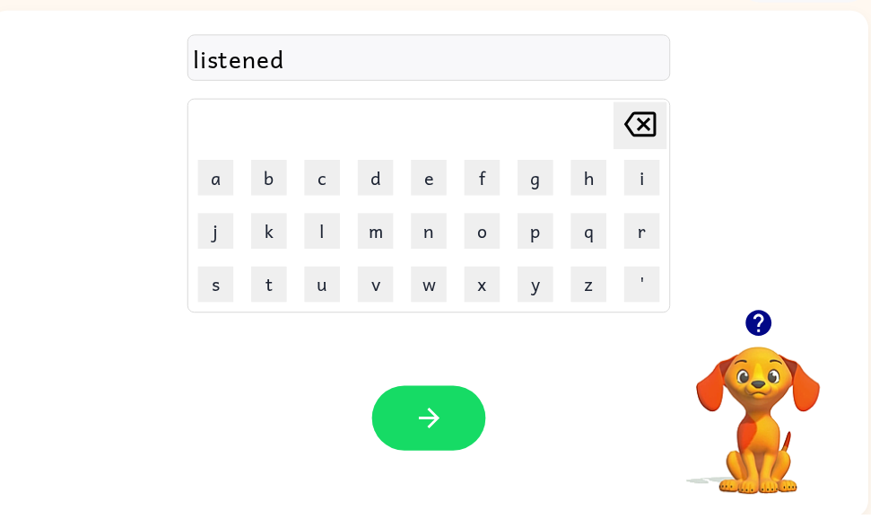
click at [458, 443] on button "button" at bounding box center [433, 421] width 115 height 65
click at [486, 439] on button "button" at bounding box center [434, 421] width 115 height 65
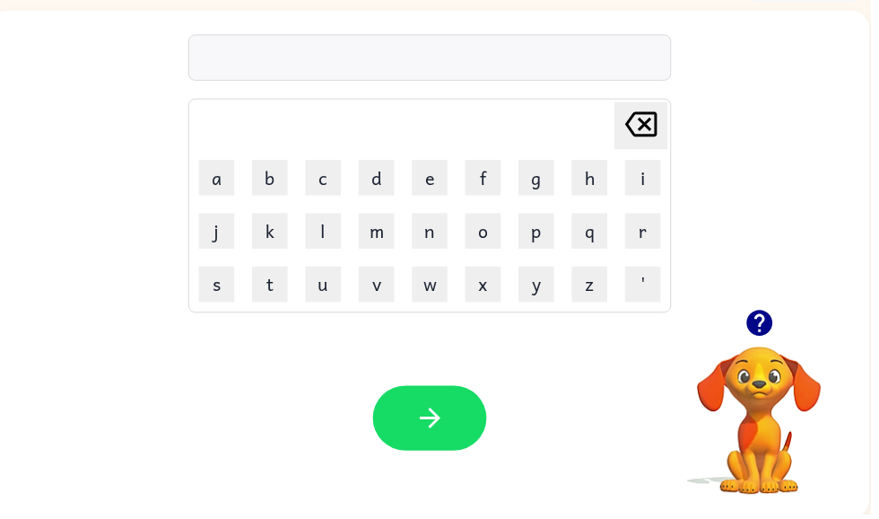
click at [772, 339] on icon "button" at bounding box center [767, 325] width 31 height 31
click at [776, 332] on video "Your browser must support playing .mp4 files to use Literably. Please try using…" at bounding box center [766, 411] width 179 height 179
click at [414, 414] on button "button" at bounding box center [434, 421] width 115 height 65
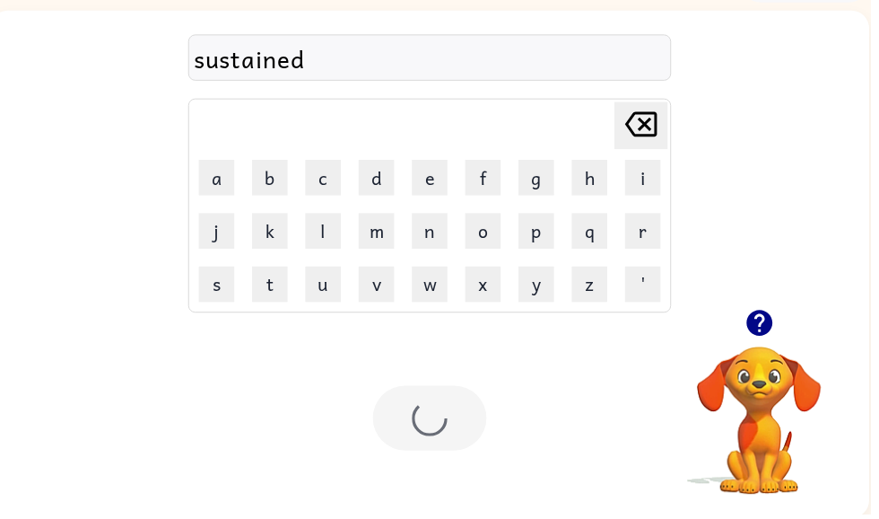
click at [447, 432] on div at bounding box center [434, 421] width 115 height 65
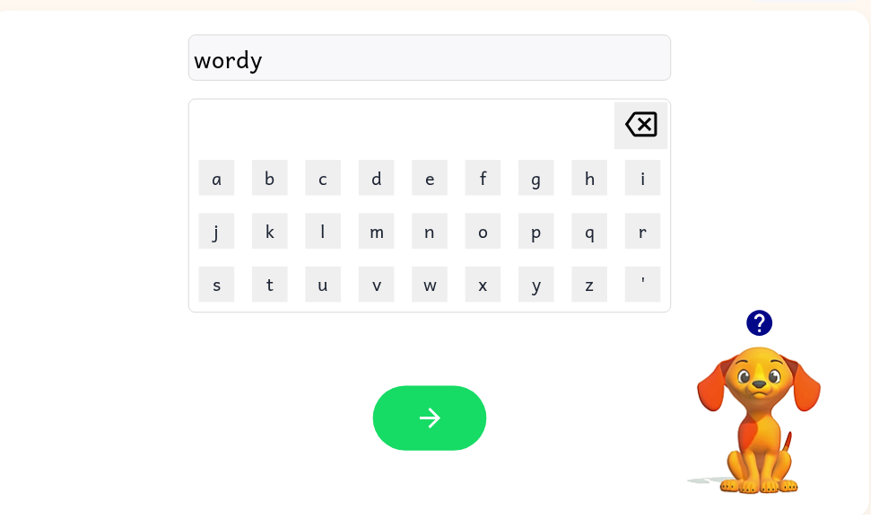
click at [391, 418] on button "button" at bounding box center [434, 421] width 115 height 65
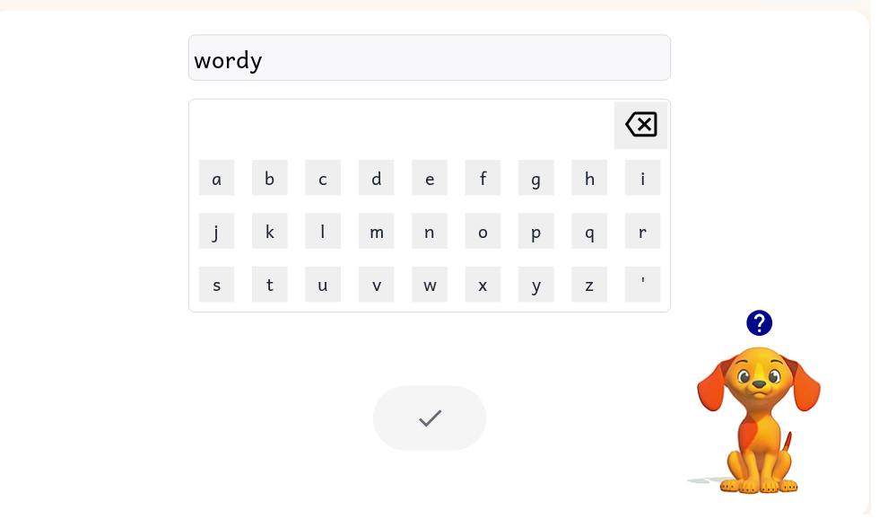
click at [436, 435] on div at bounding box center [434, 421] width 115 height 65
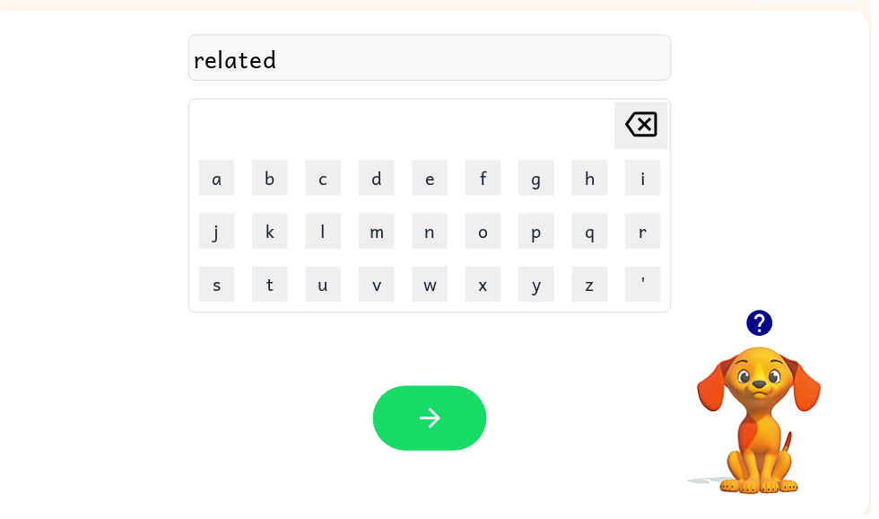
click at [489, 417] on button "button" at bounding box center [434, 421] width 115 height 65
click at [407, 423] on button "button" at bounding box center [434, 421] width 115 height 65
click at [778, 335] on icon "button" at bounding box center [767, 325] width 31 height 31
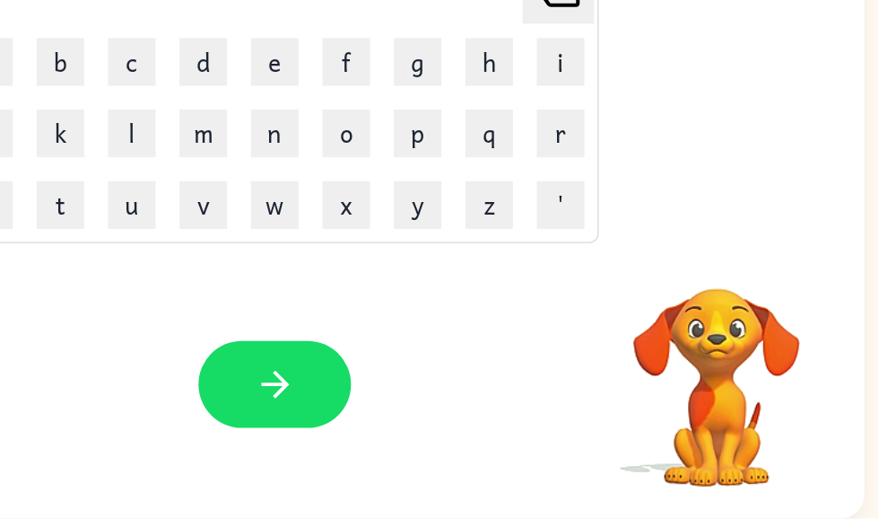
click at [668, 318] on video "Your browser must support playing .mp4 files to use Literably. Please try using…" at bounding box center [757, 407] width 179 height 179
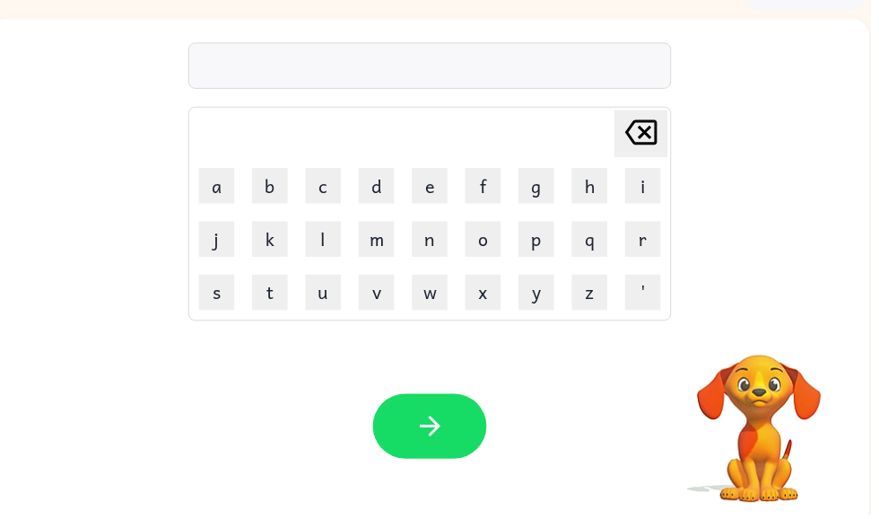
scroll to position [100, 0]
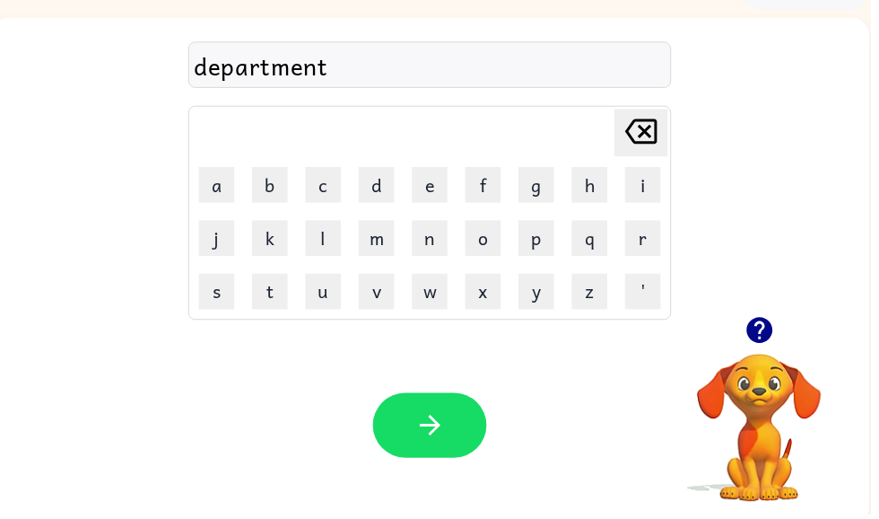
click at [501, 400] on div "Your browser must support playing .mp4 files to use Literably. Please try using…" at bounding box center [434, 429] width 888 height 202
click at [456, 422] on button "button" at bounding box center [434, 429] width 115 height 65
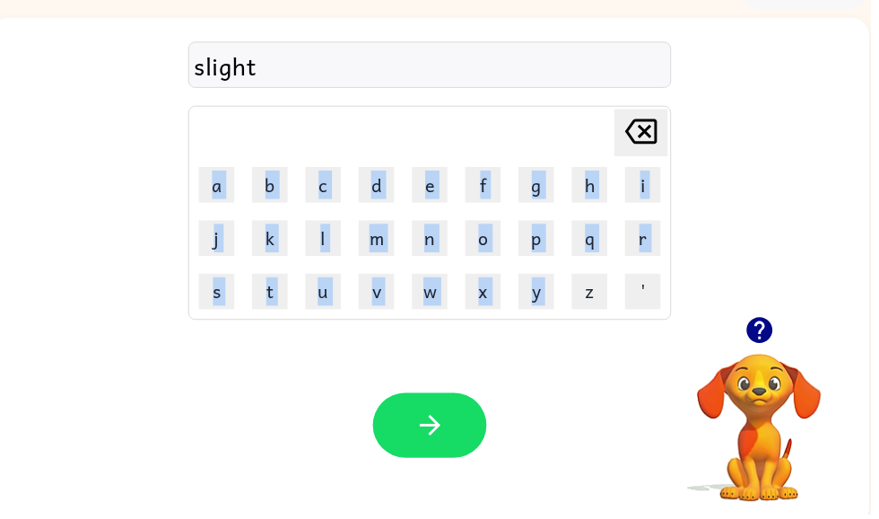
click at [428, 438] on icon "button" at bounding box center [434, 429] width 31 height 31
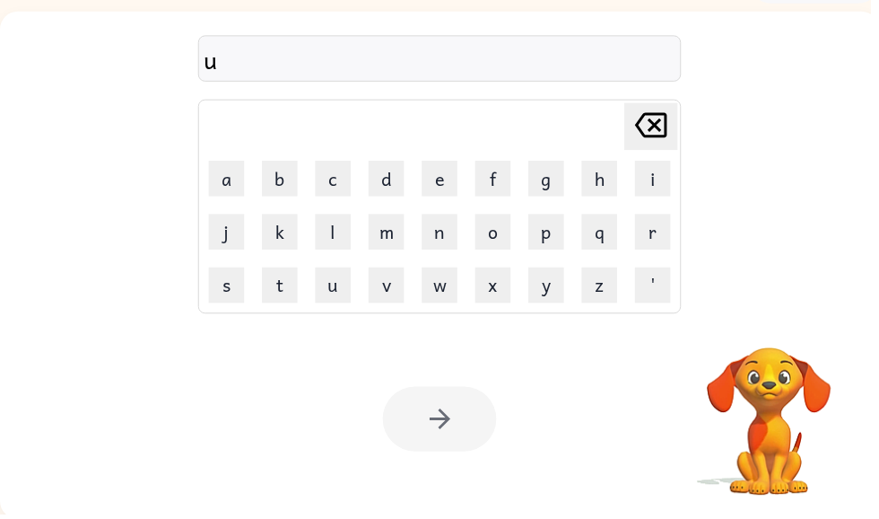
scroll to position [108, 0]
click at [441, 414] on div at bounding box center [444, 421] width 115 height 65
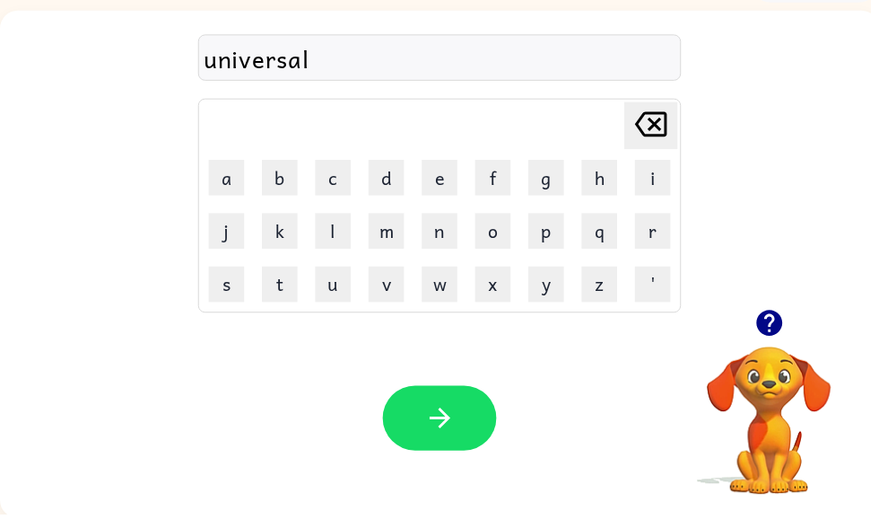
click at [464, 418] on button "button" at bounding box center [444, 421] width 115 height 65
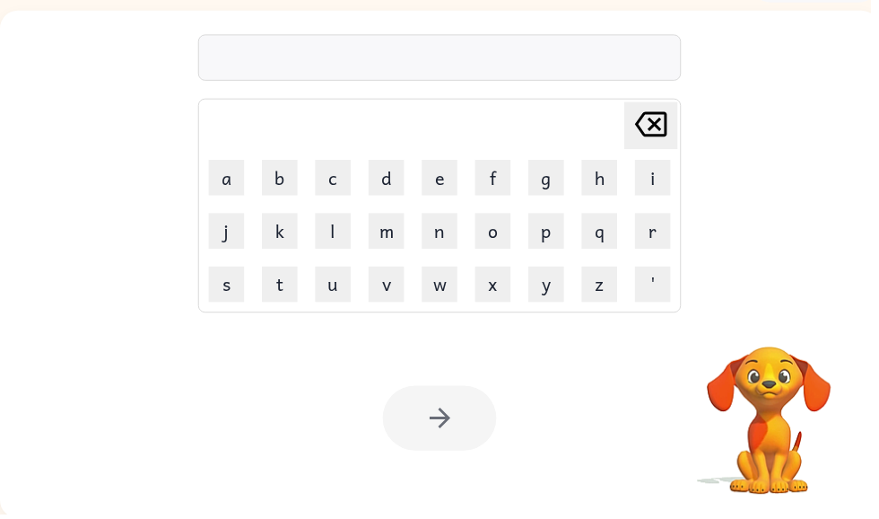
click at [512, 47] on div at bounding box center [444, 58] width 488 height 47
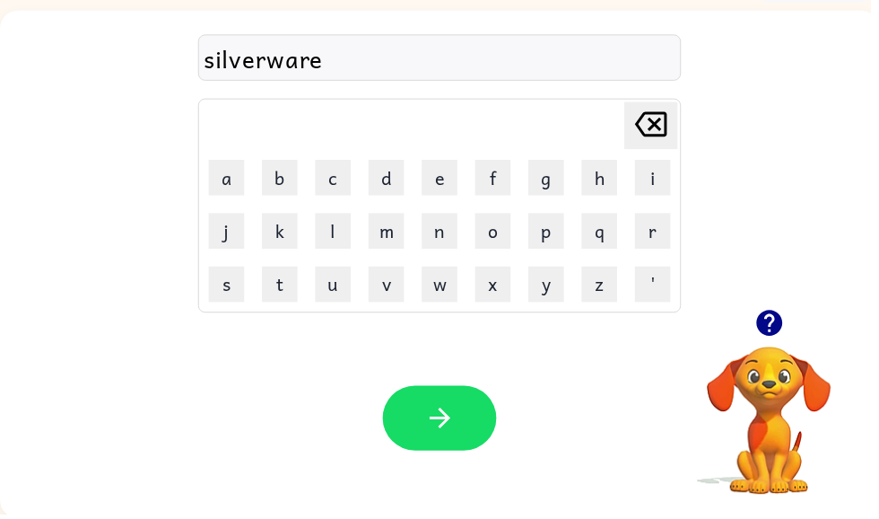
click at [452, 406] on button "button" at bounding box center [444, 421] width 115 height 65
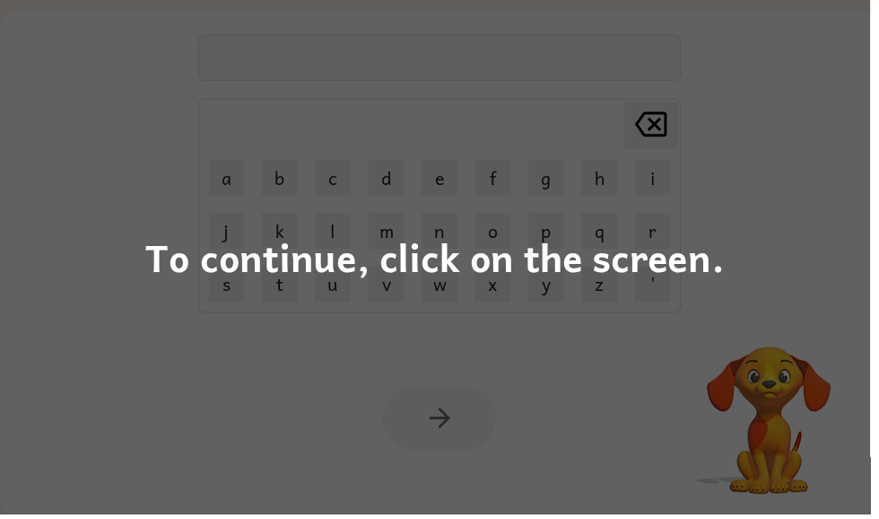
click at [842, 300] on div "To continue, click on the screen." at bounding box center [439, 259] width 879 height 519
